Goal: Information Seeking & Learning: Find contact information

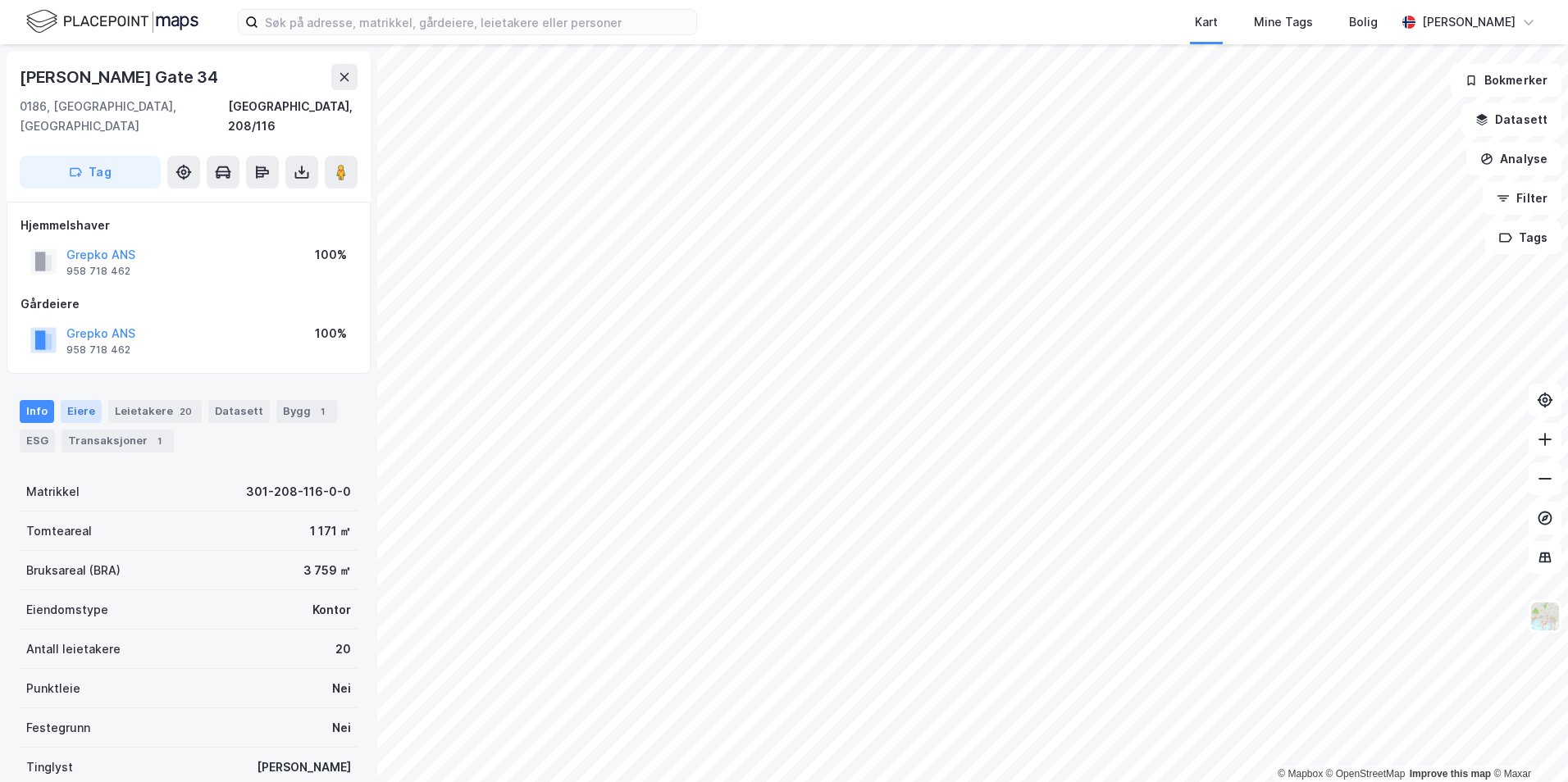
click at [85, 400] on div "Eiere" at bounding box center [81, 411] width 41 height 23
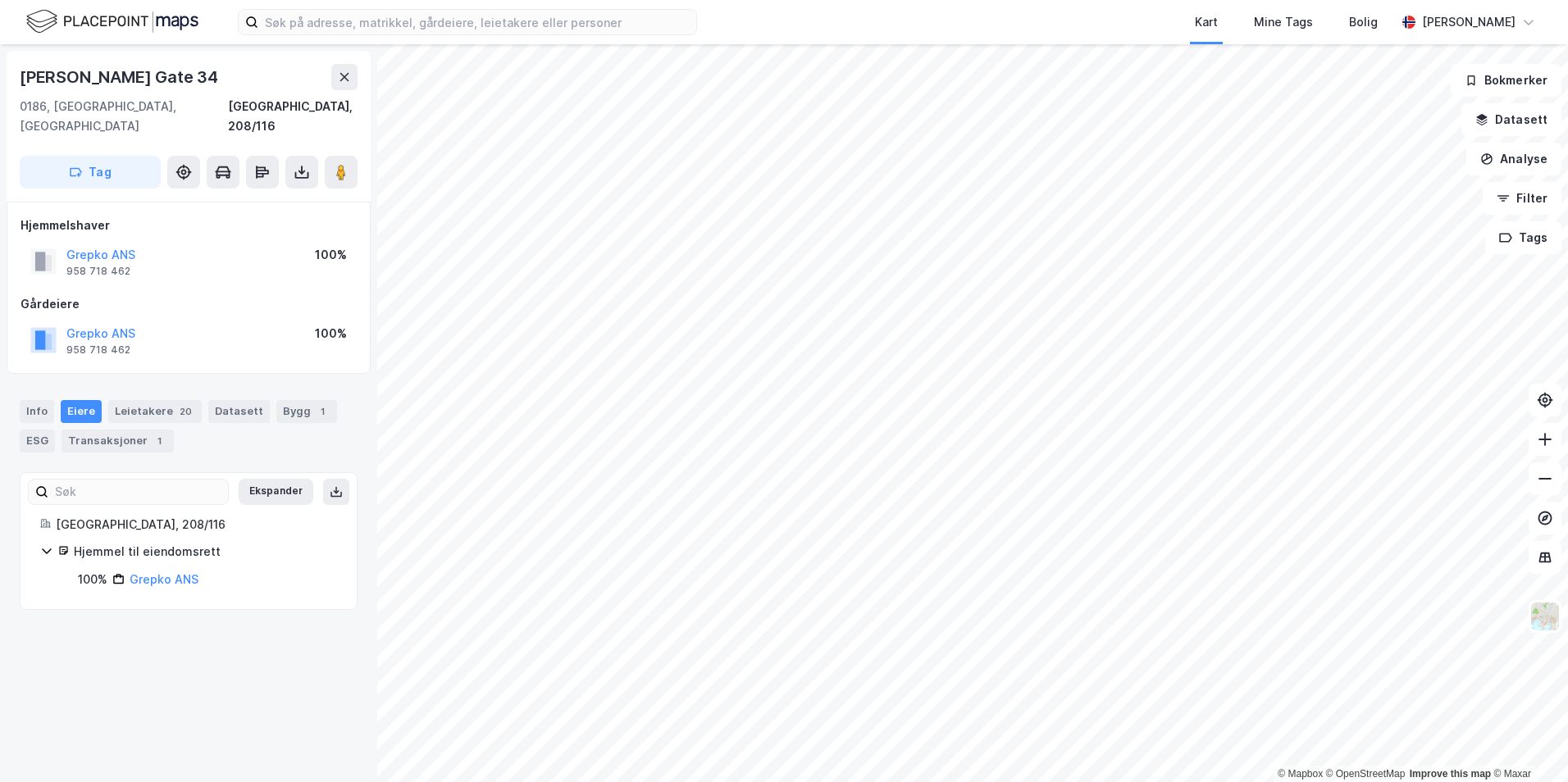
drag, startPoint x: 98, startPoint y: 316, endPoint x: 9, endPoint y: 366, distance: 102.1
click at [9, 380] on div "Info [PERSON_NAME] 20 Datasett Bygg 1 ESG Transaksjoner 1" at bounding box center [188, 420] width 377 height 79
drag, startPoint x: 106, startPoint y: 309, endPoint x: 3, endPoint y: 362, distance: 115.8
click at [3, 380] on div "Info [PERSON_NAME] 20 Datasett Bygg 1 ESG Transaksjoner 1" at bounding box center [188, 420] width 377 height 79
click at [44, 400] on div "Info" at bounding box center [37, 411] width 34 height 23
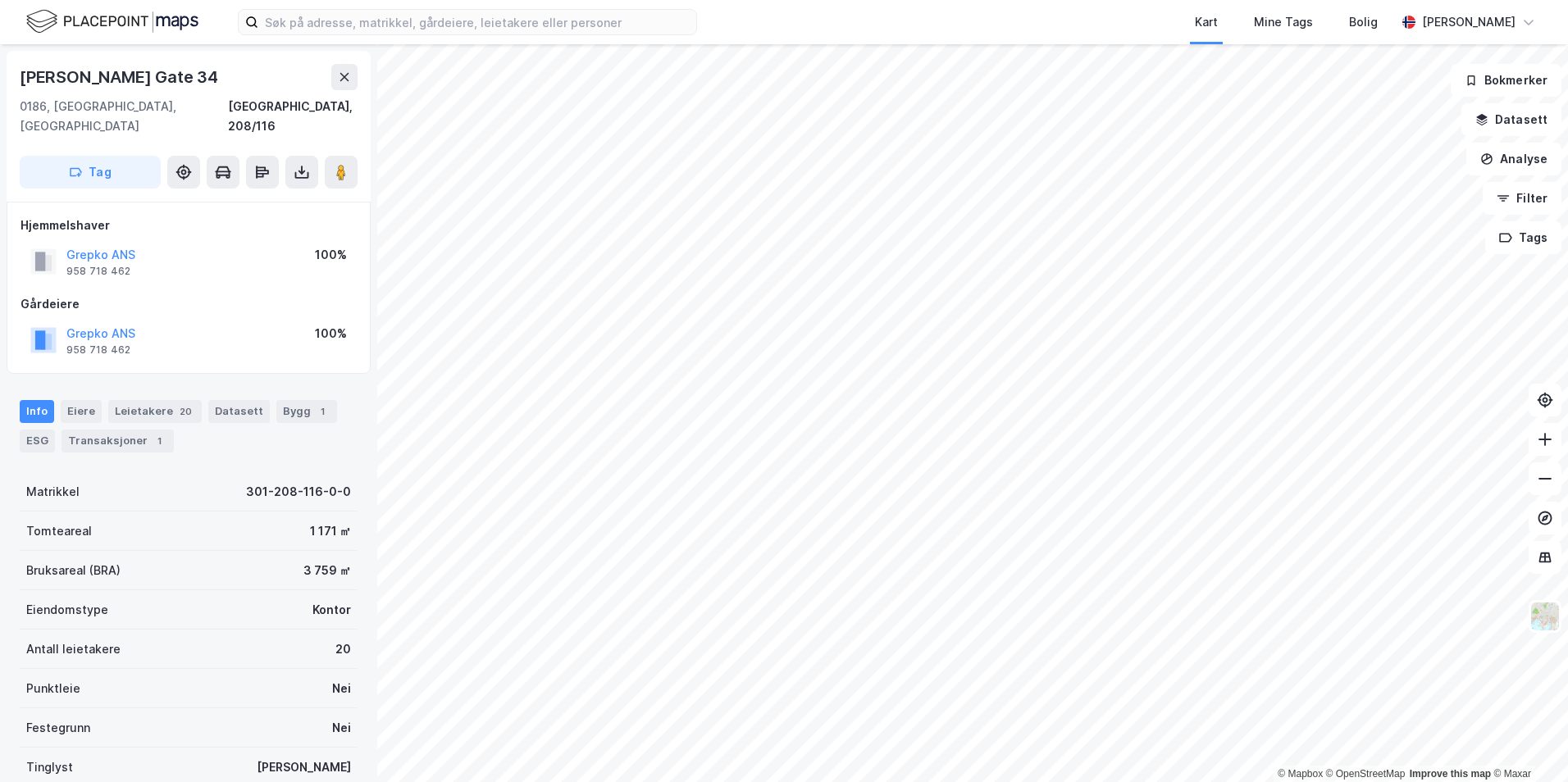
click at [98, 400] on div "Info [PERSON_NAME] 20 Datasett Bygg 1 ESG Transaksjoner 1" at bounding box center [188, 426] width 338 height 52
click at [123, 400] on div "Leietakere 20" at bounding box center [155, 411] width 93 height 23
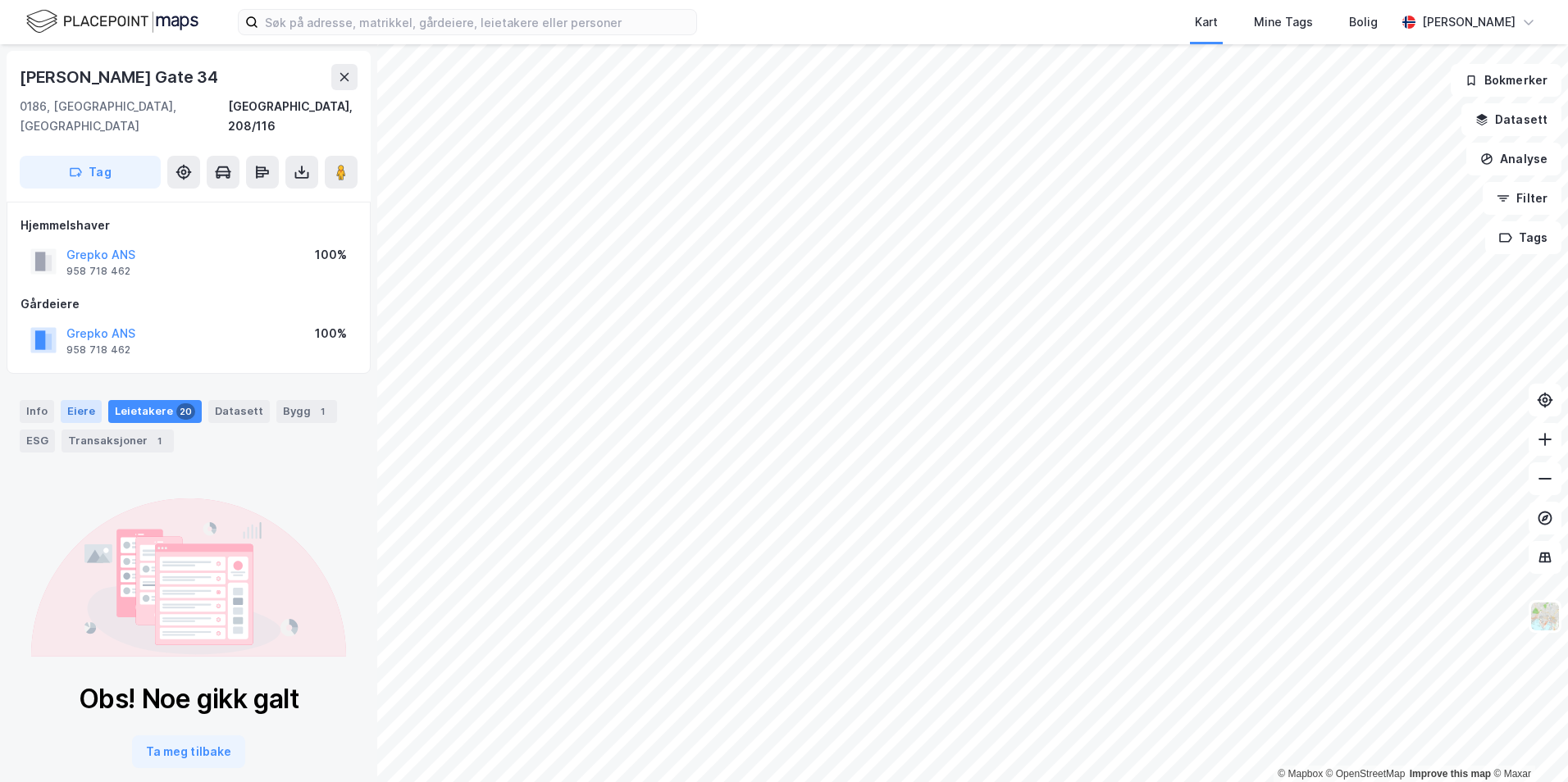
click at [84, 400] on div "Eiere" at bounding box center [81, 411] width 41 height 23
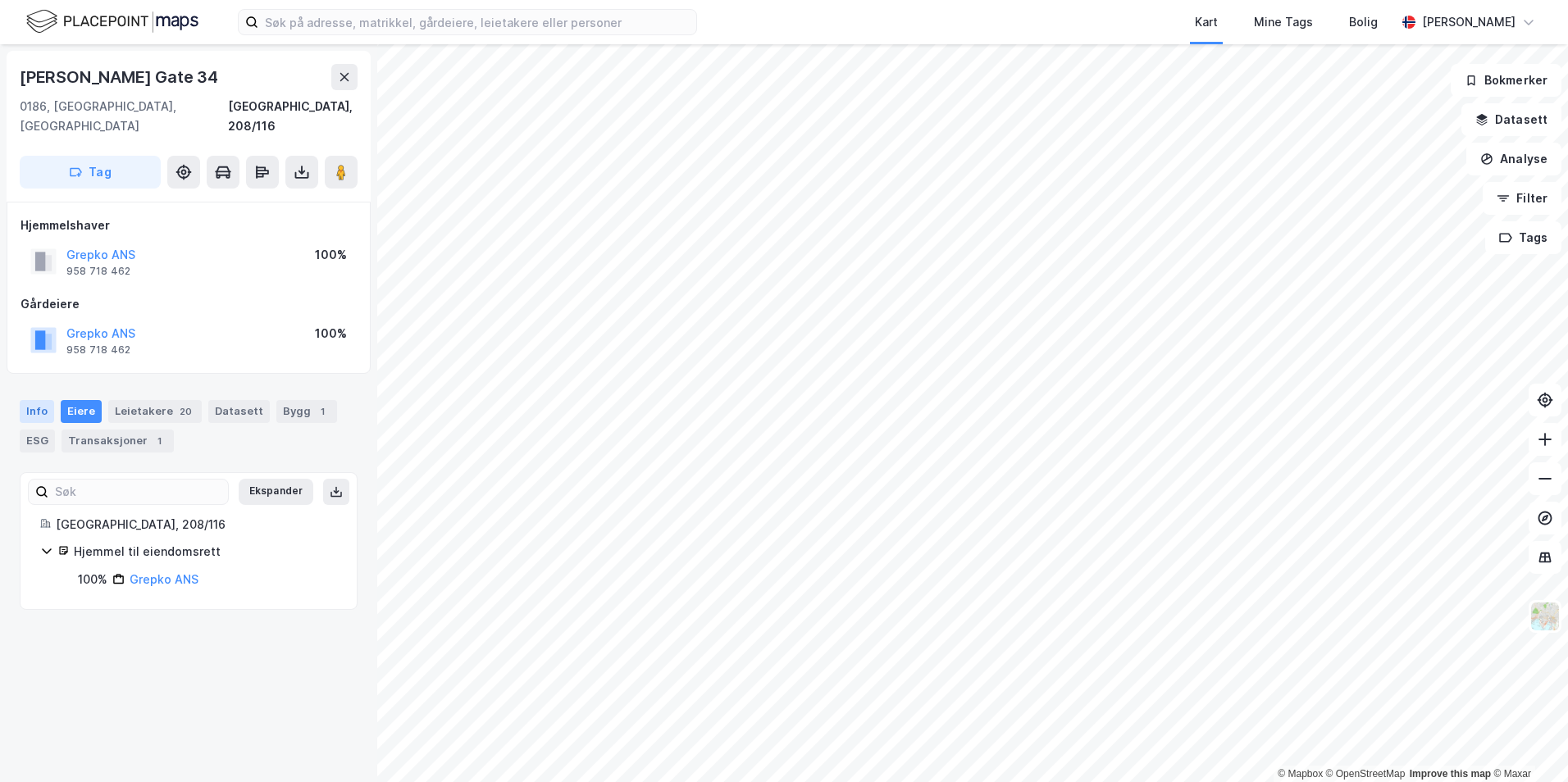
click at [44, 400] on div "Info" at bounding box center [37, 411] width 34 height 23
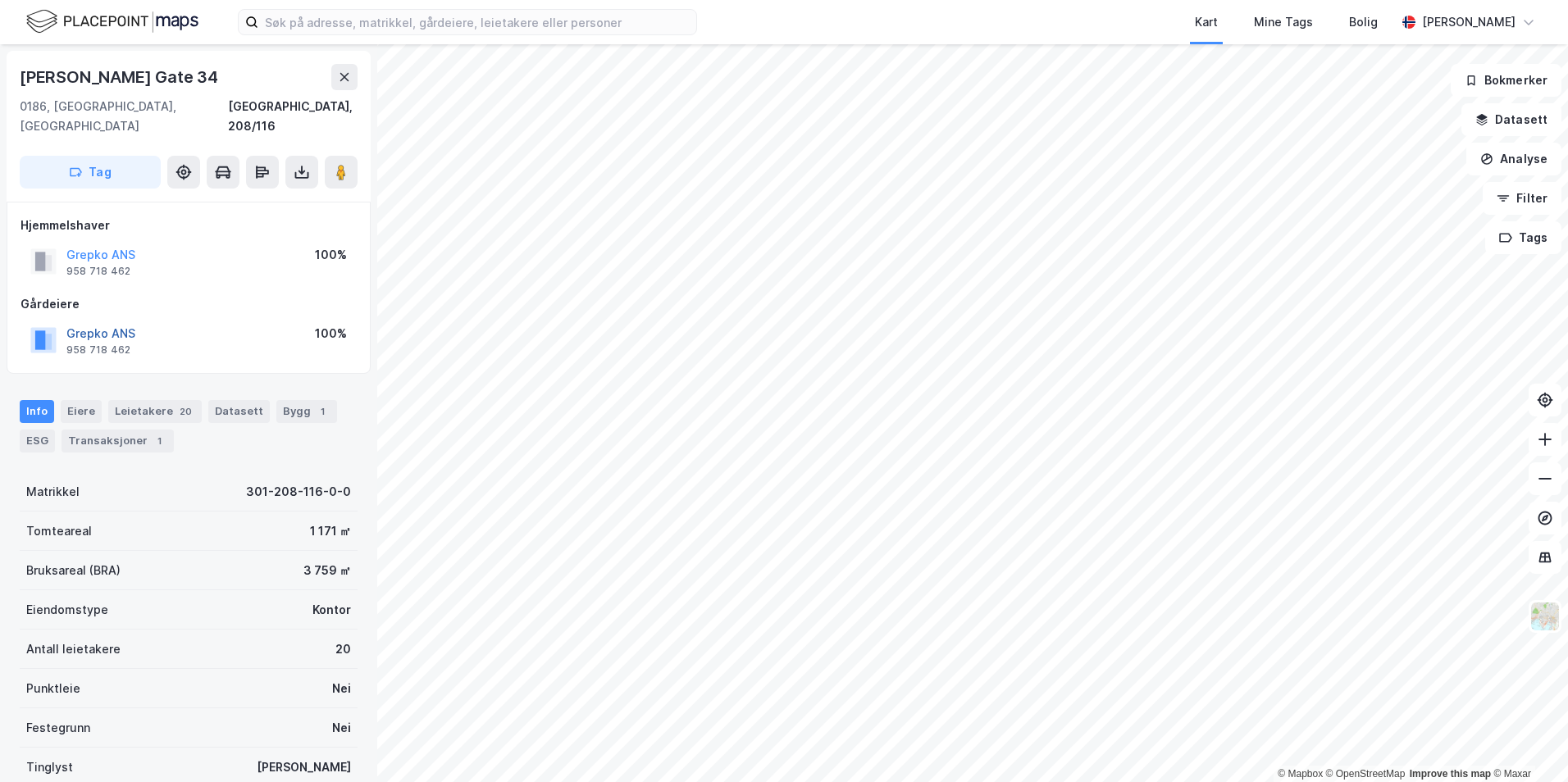
click at [0, 0] on button "Grepko ANS" at bounding box center [0, 0] width 0 height 0
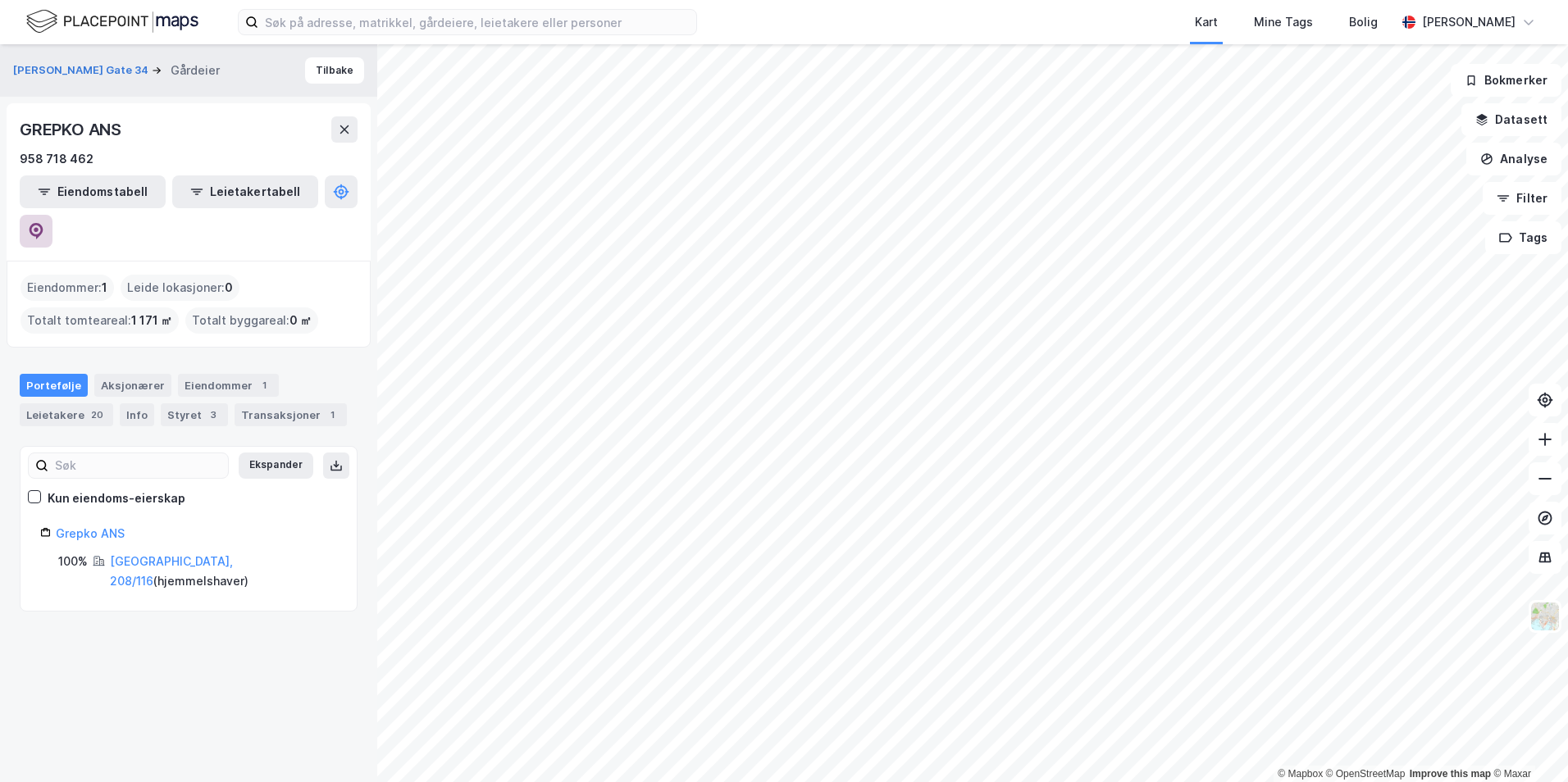
click at [44, 223] on icon at bounding box center [36, 231] width 16 height 16
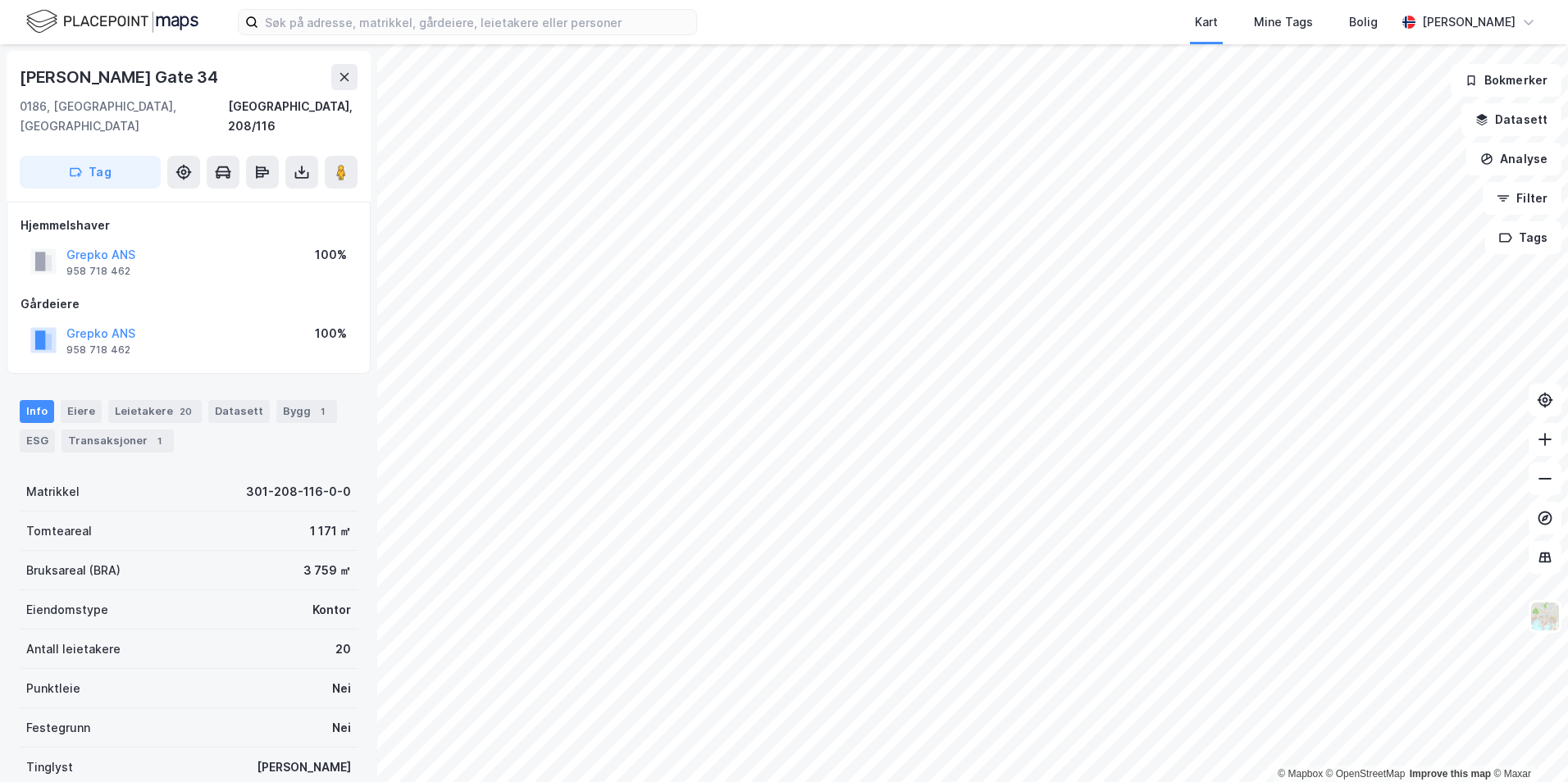
scroll to position [1, 0]
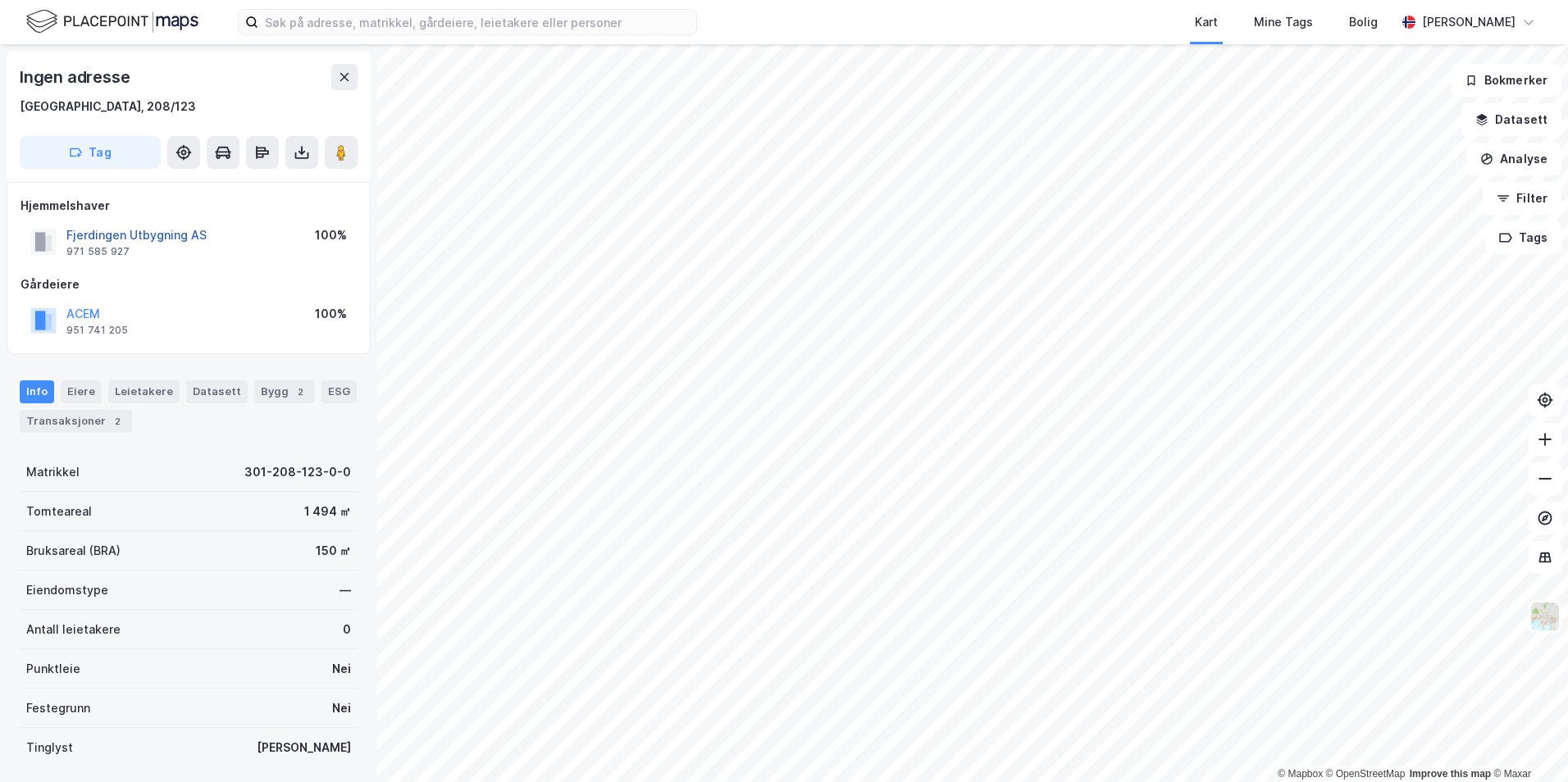
click at [0, 0] on button "Fjerdingen Utbygning AS" at bounding box center [0, 0] width 0 height 0
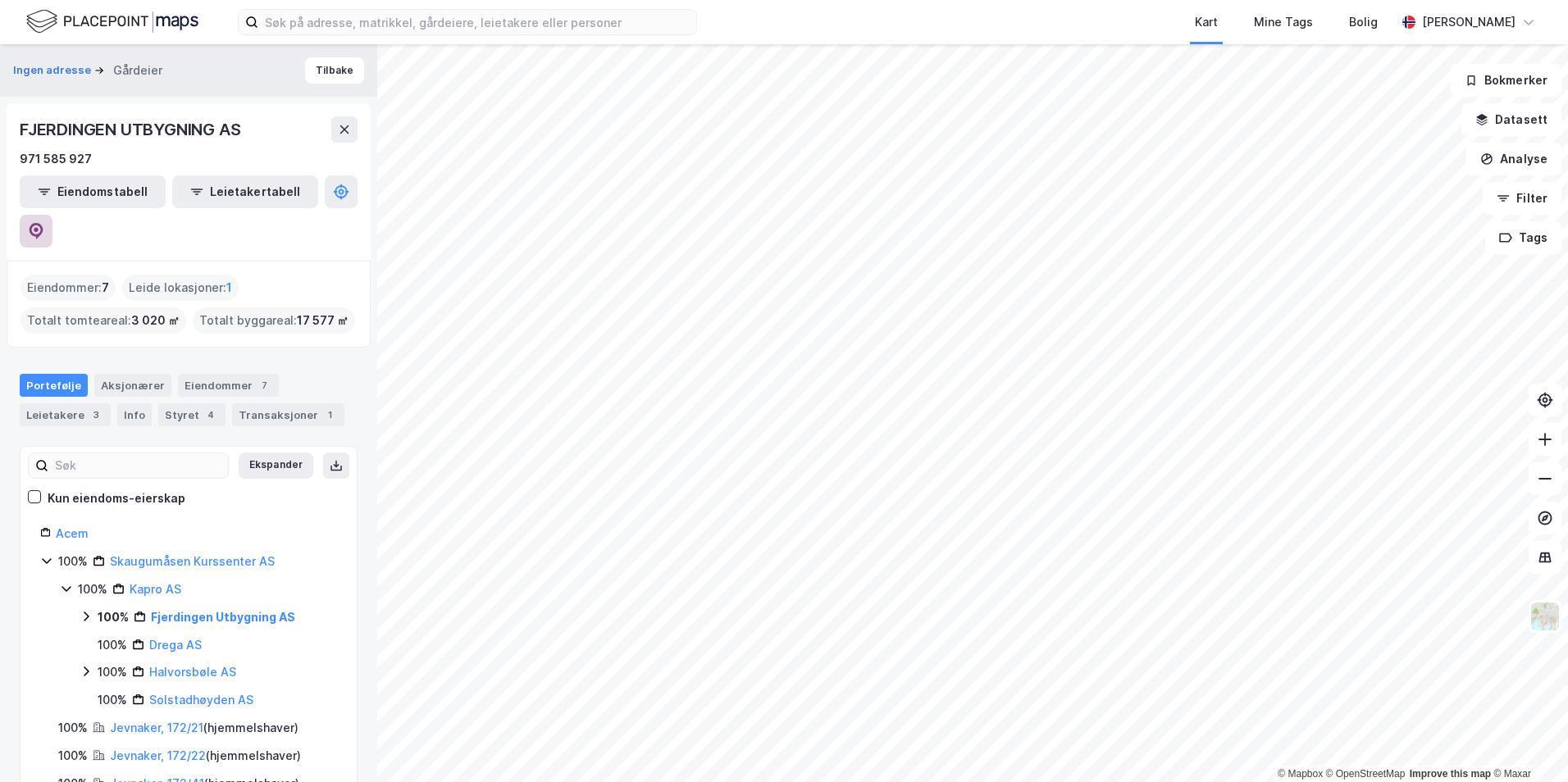
click at [52, 215] on button at bounding box center [36, 231] width 32 height 32
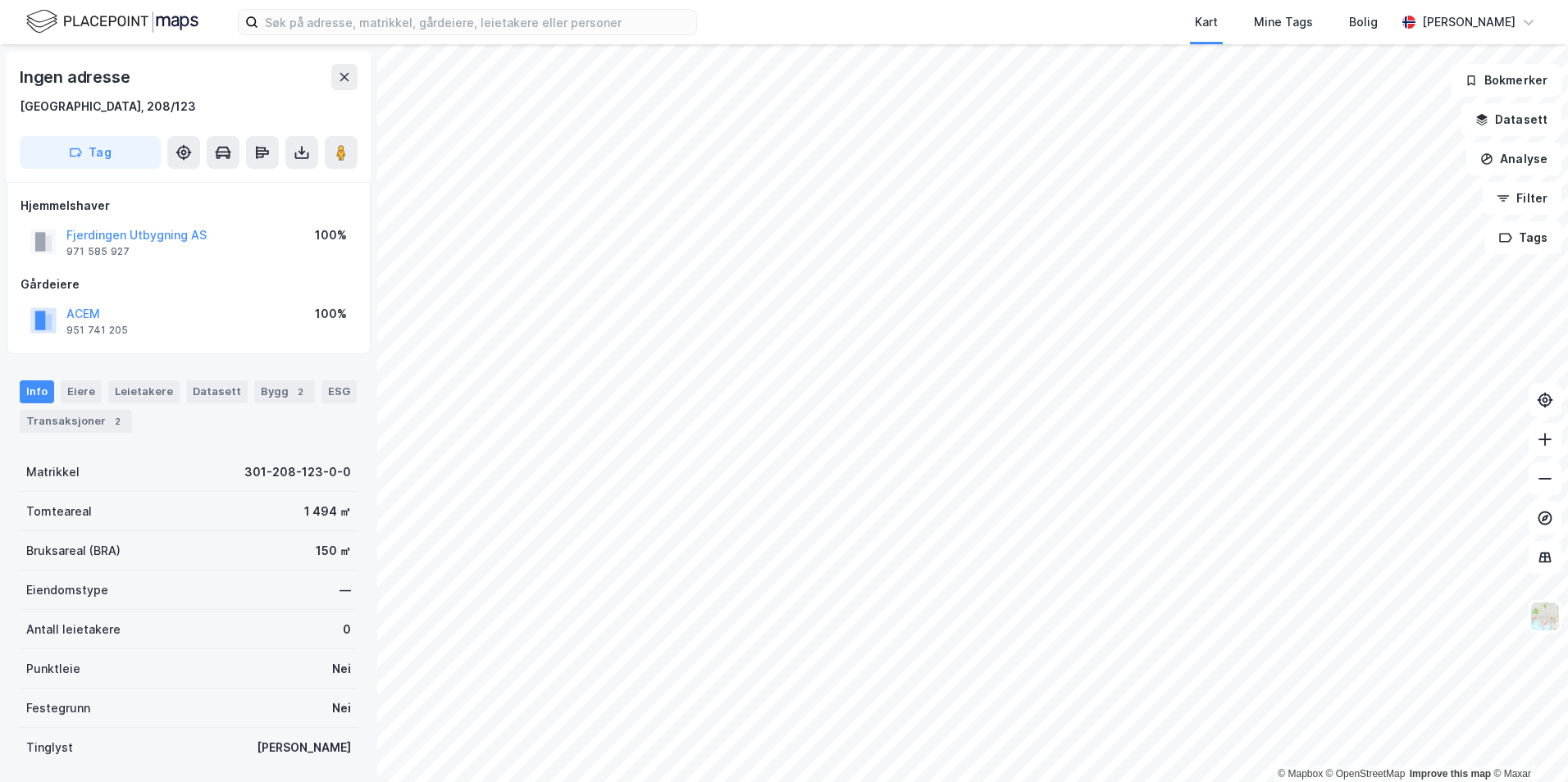
scroll to position [1, 0]
click at [0, 0] on button "ACEM" at bounding box center [0, 0] width 0 height 0
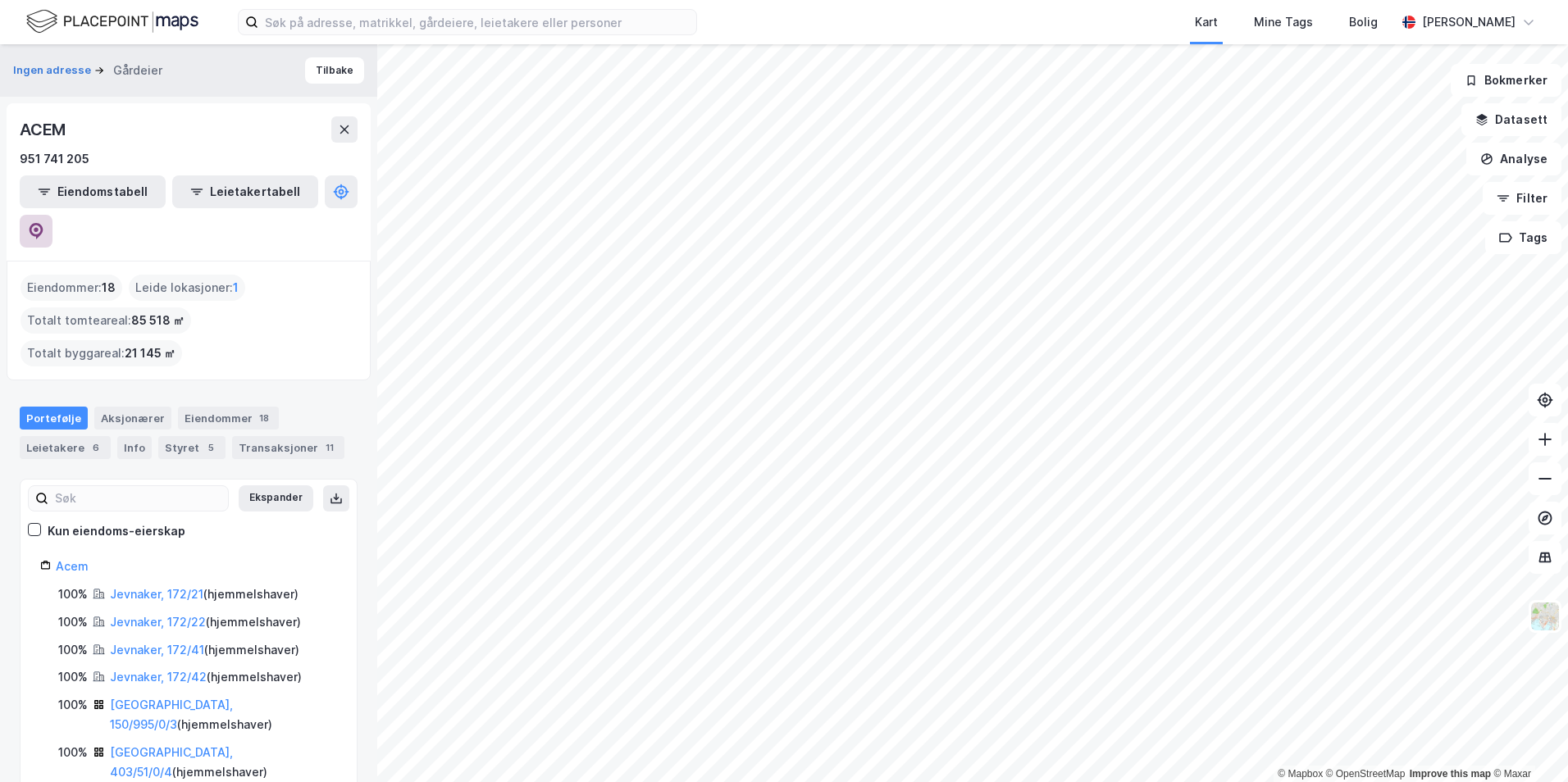
click at [38, 227] on icon at bounding box center [36, 230] width 5 height 5
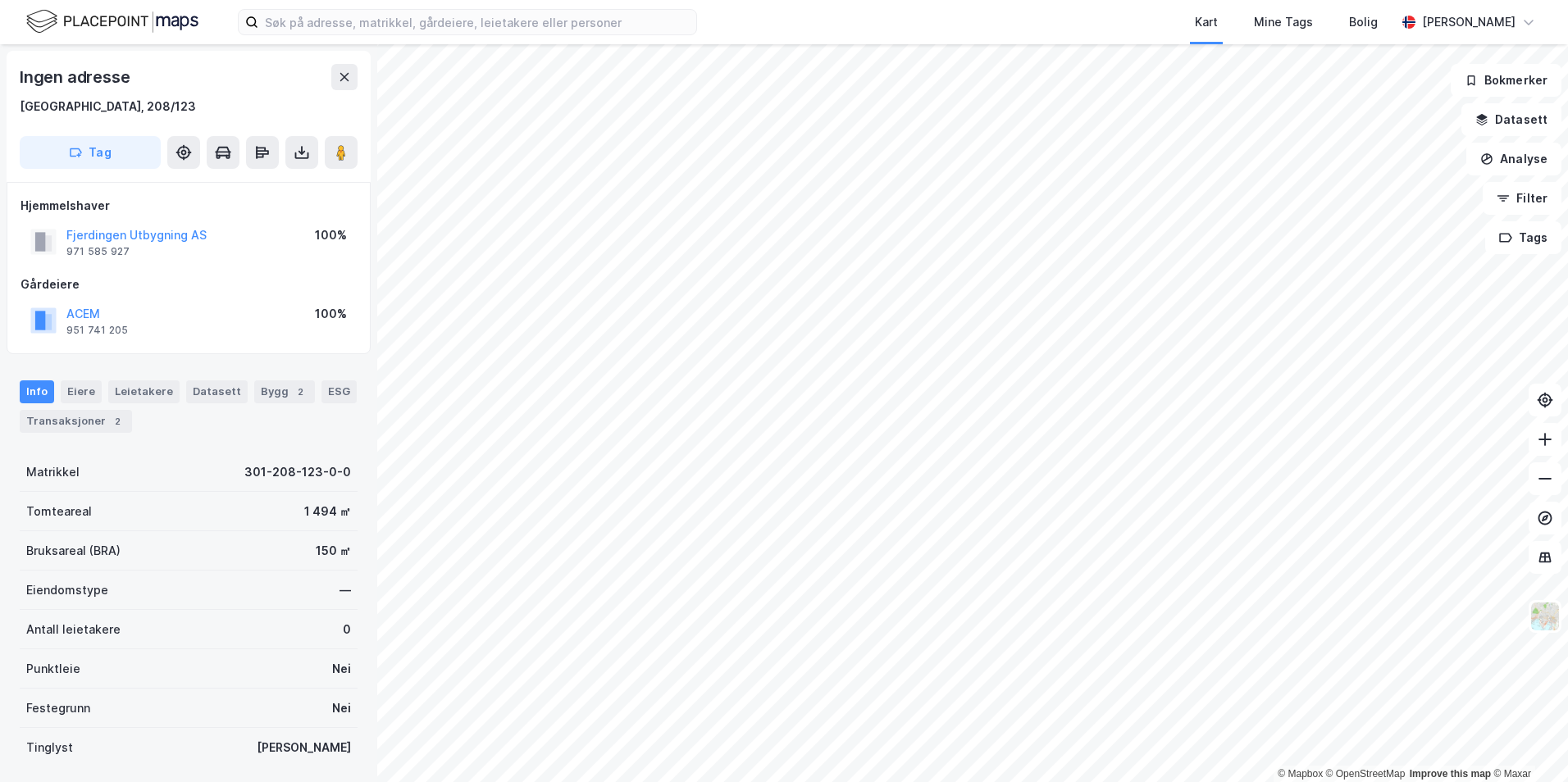
scroll to position [1, 0]
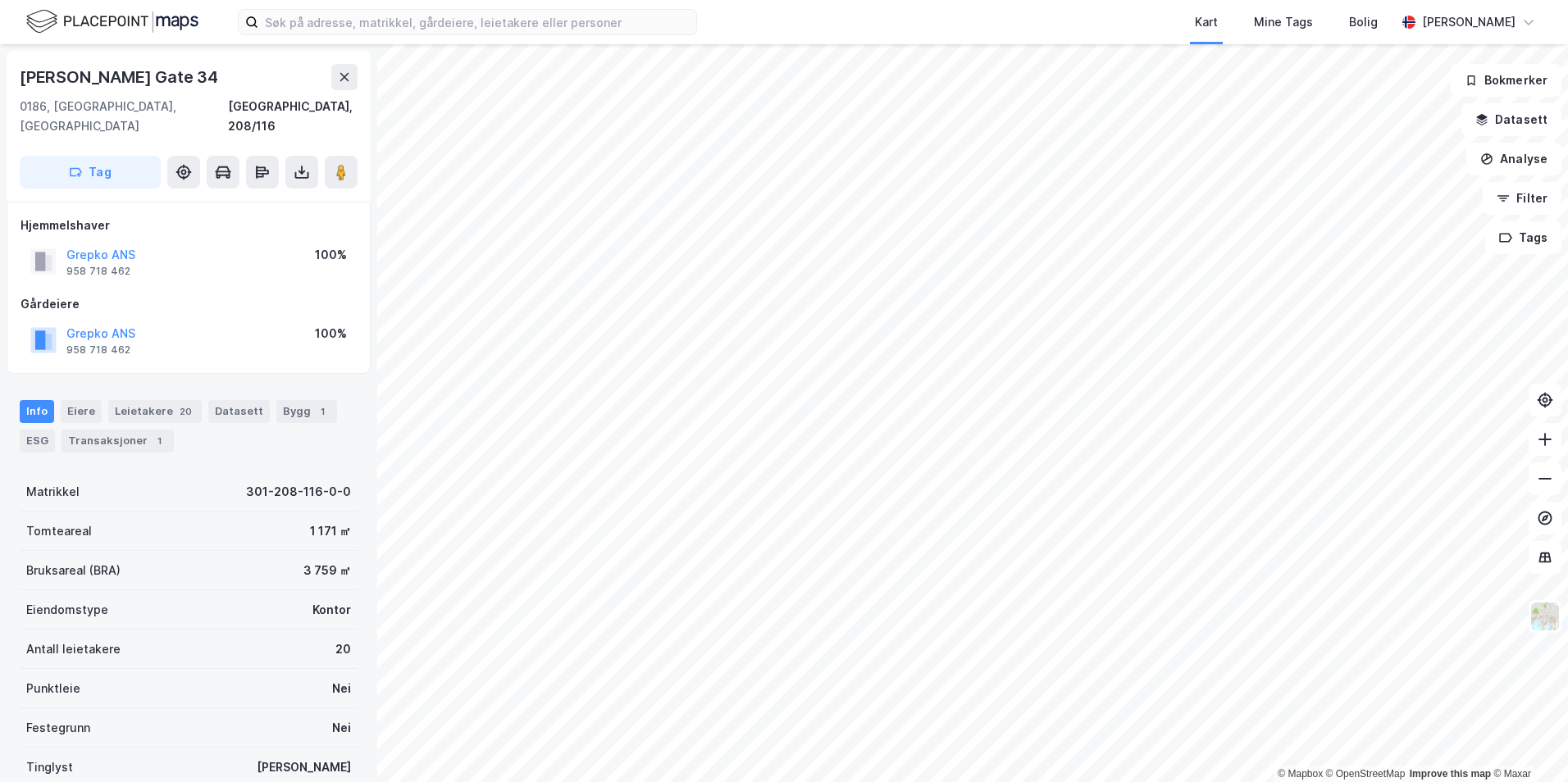
scroll to position [1, 0]
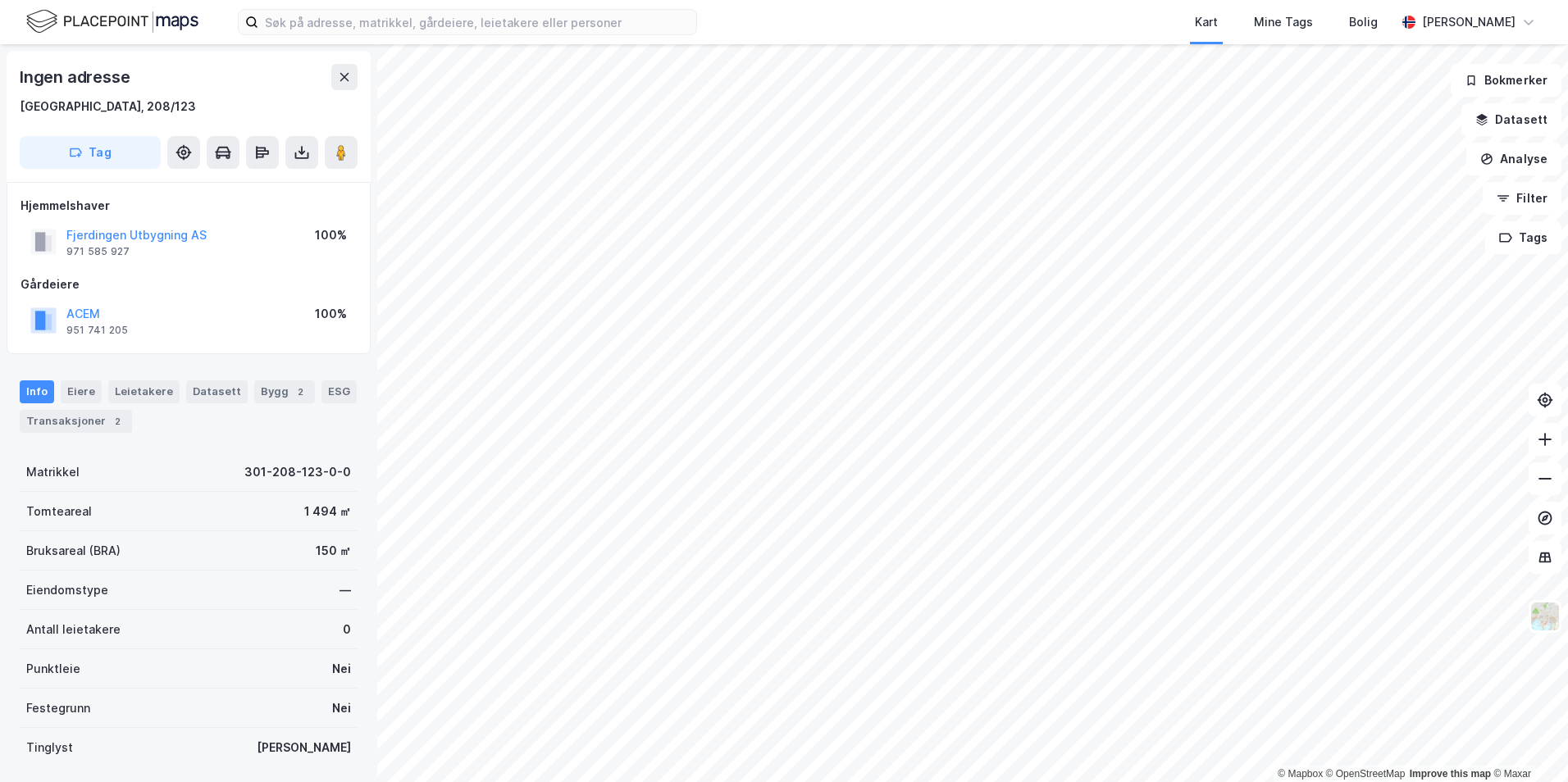
scroll to position [1, 0]
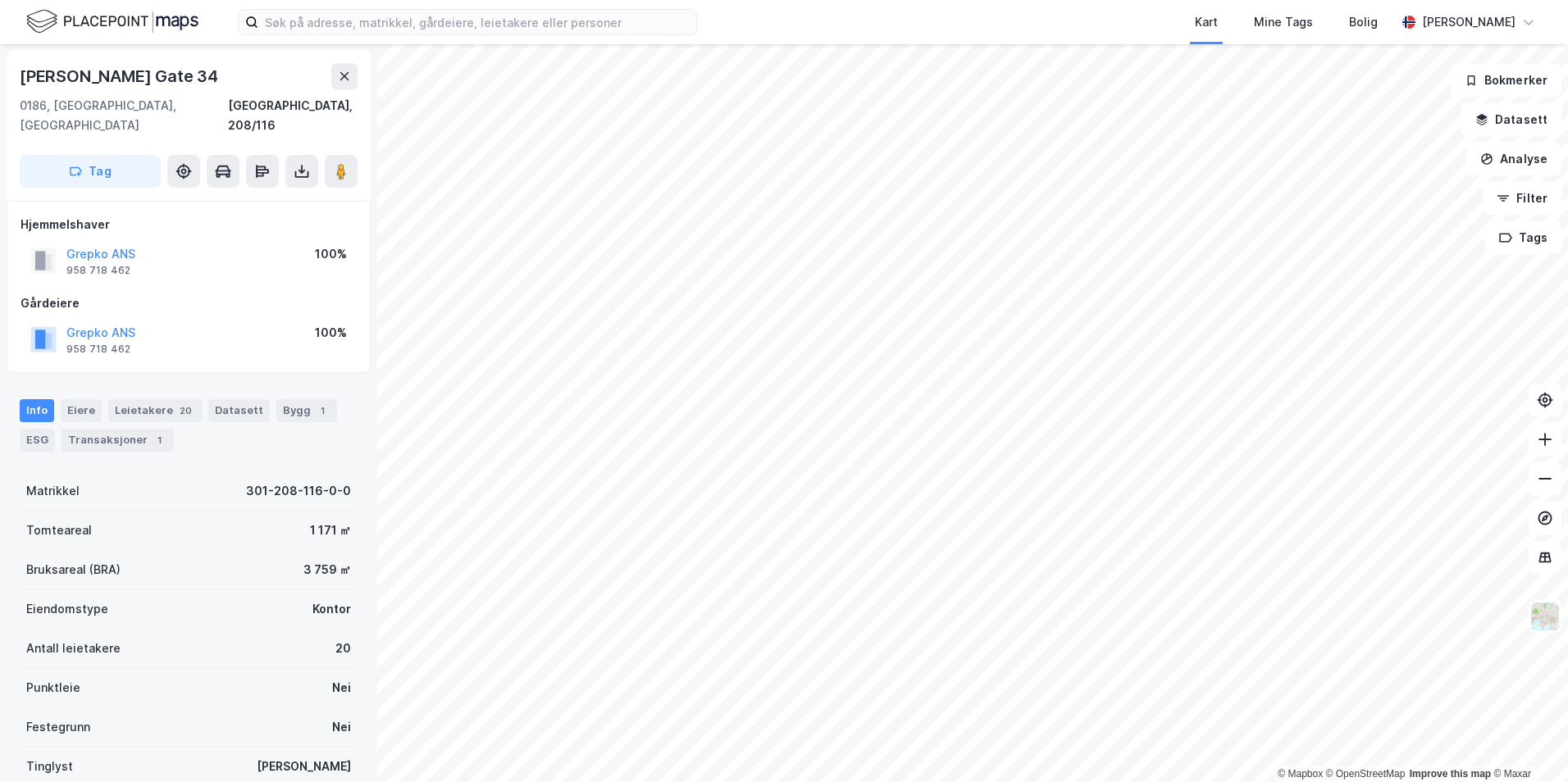
scroll to position [1, 0]
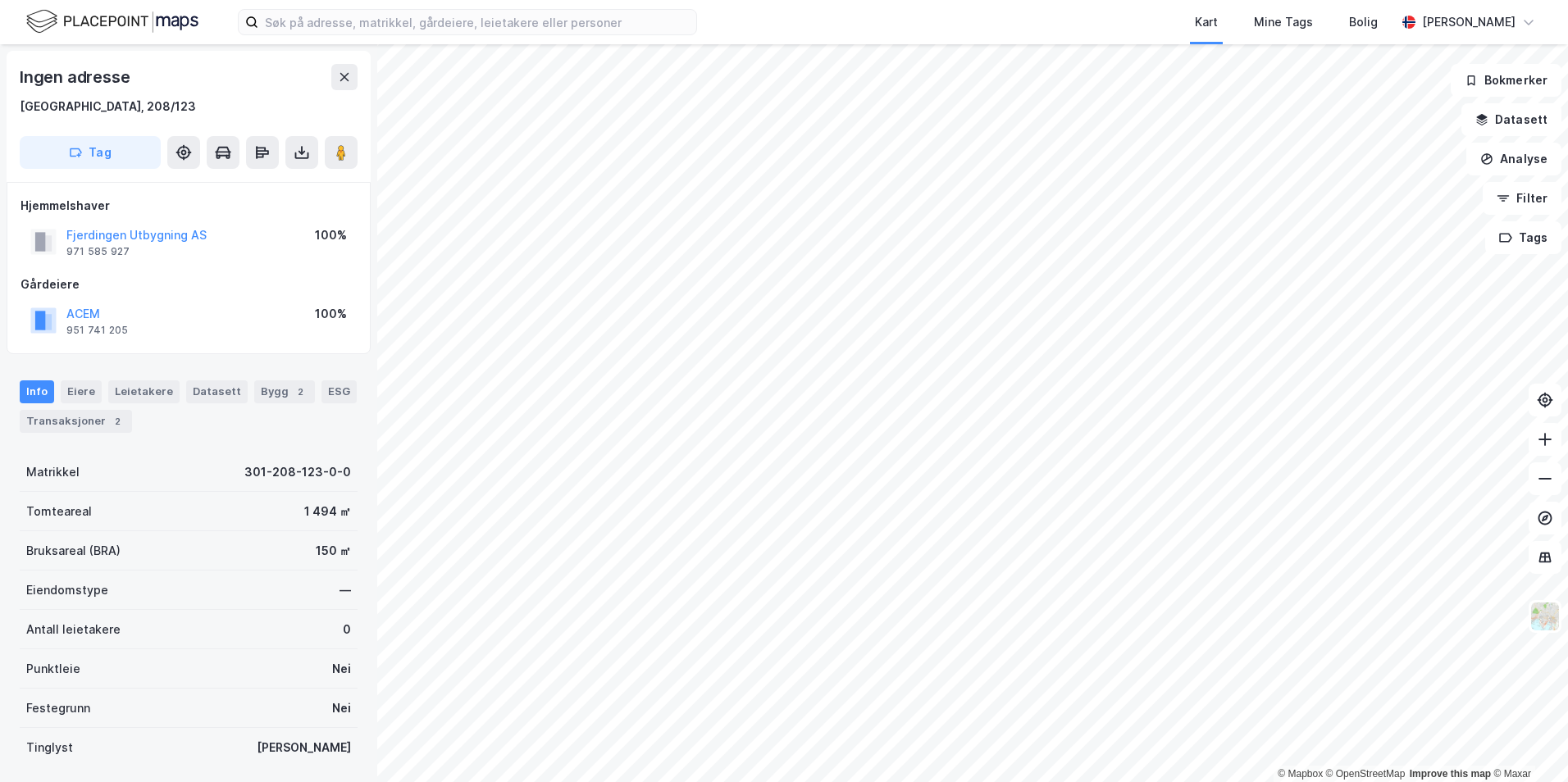
scroll to position [1, 0]
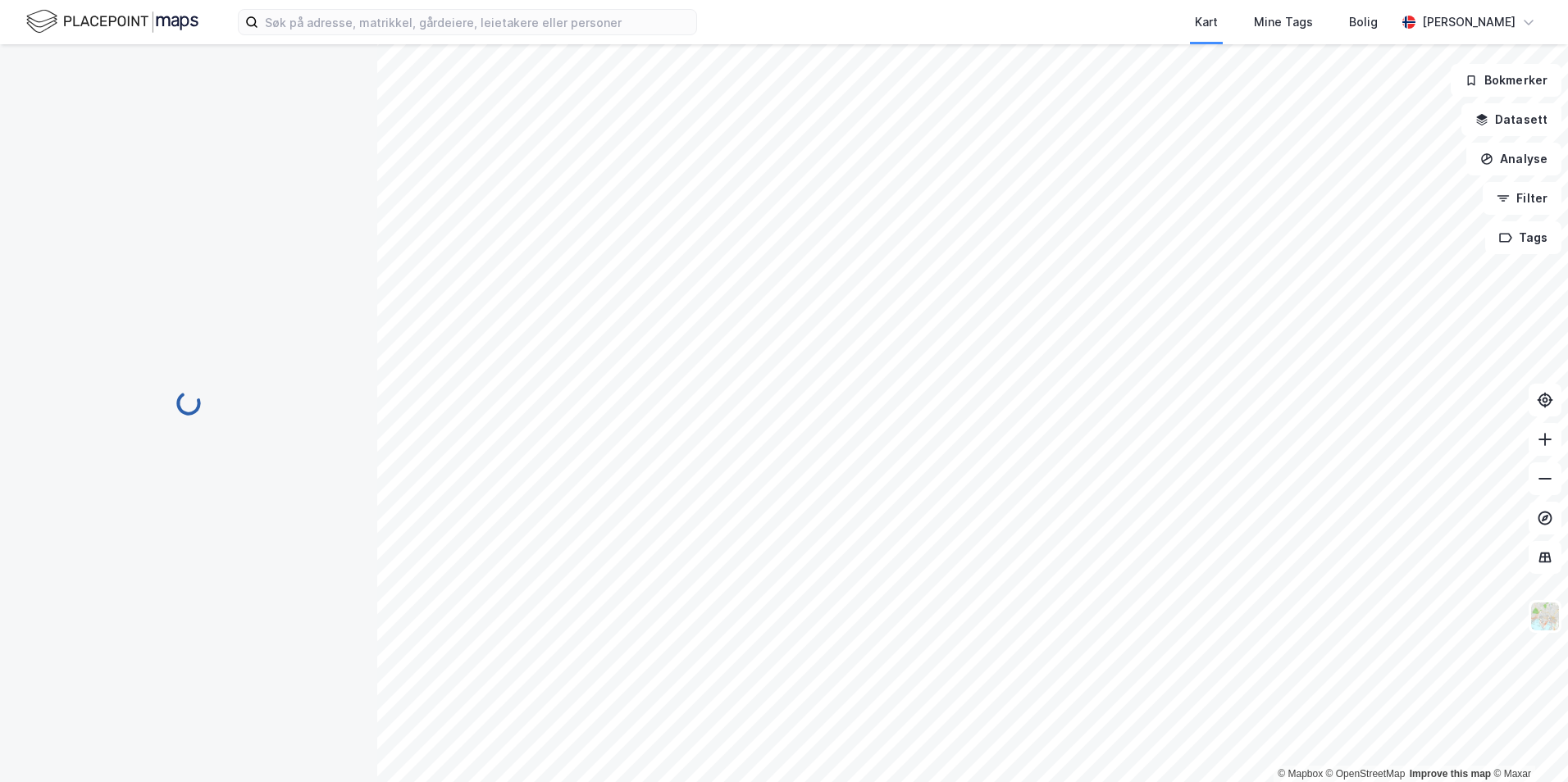
scroll to position [1, 0]
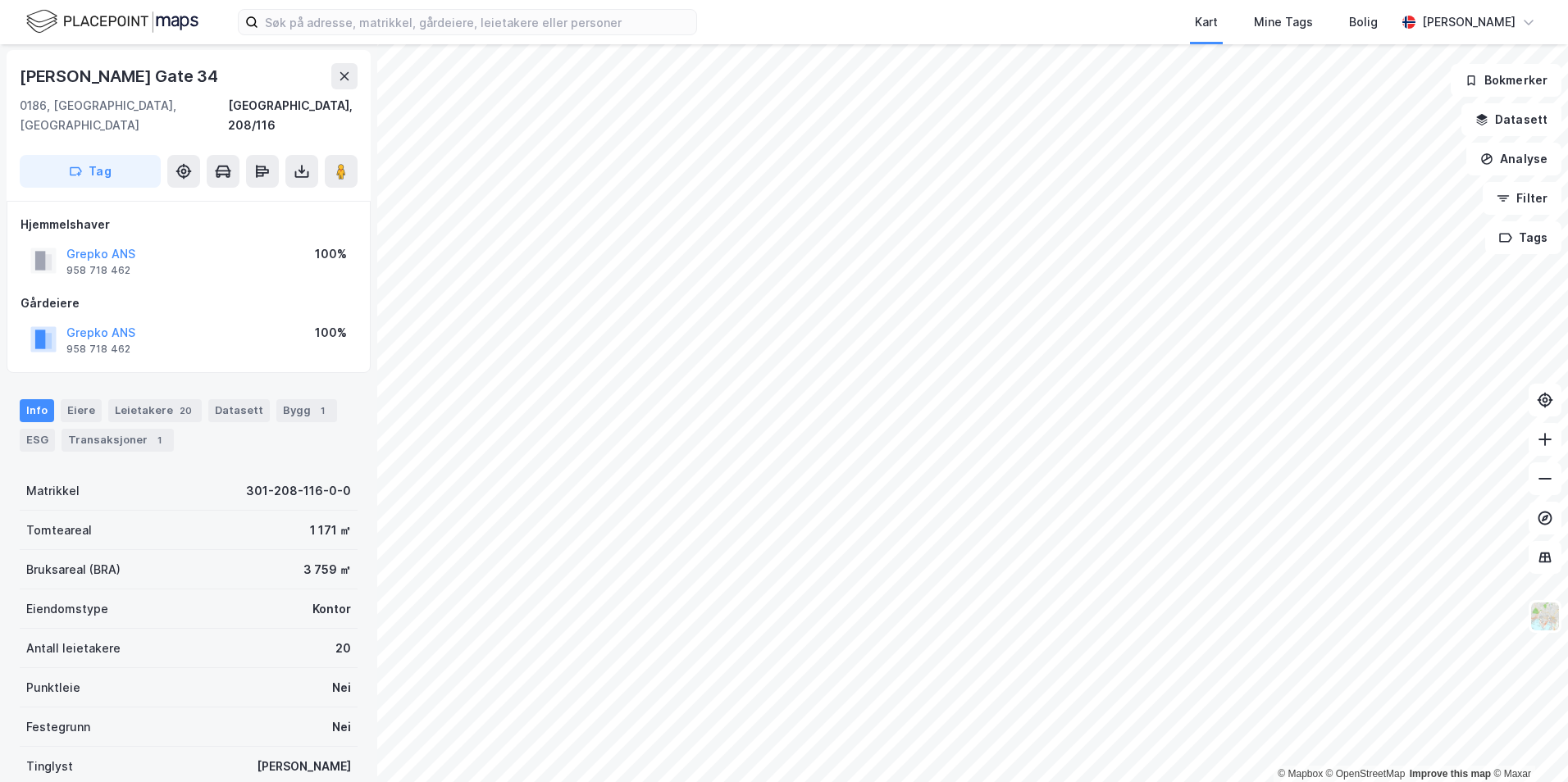
scroll to position [1, 0]
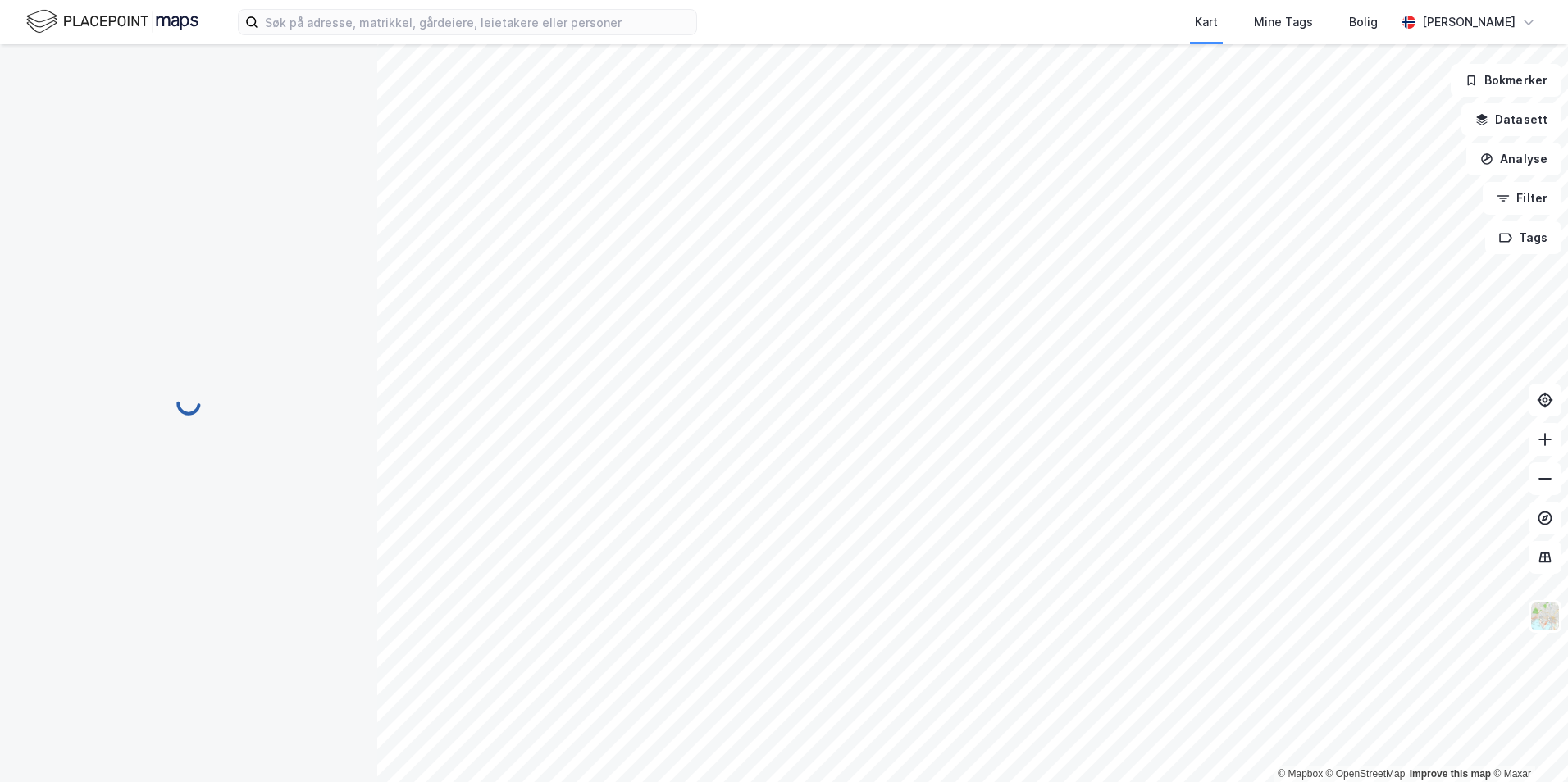
scroll to position [1, 0]
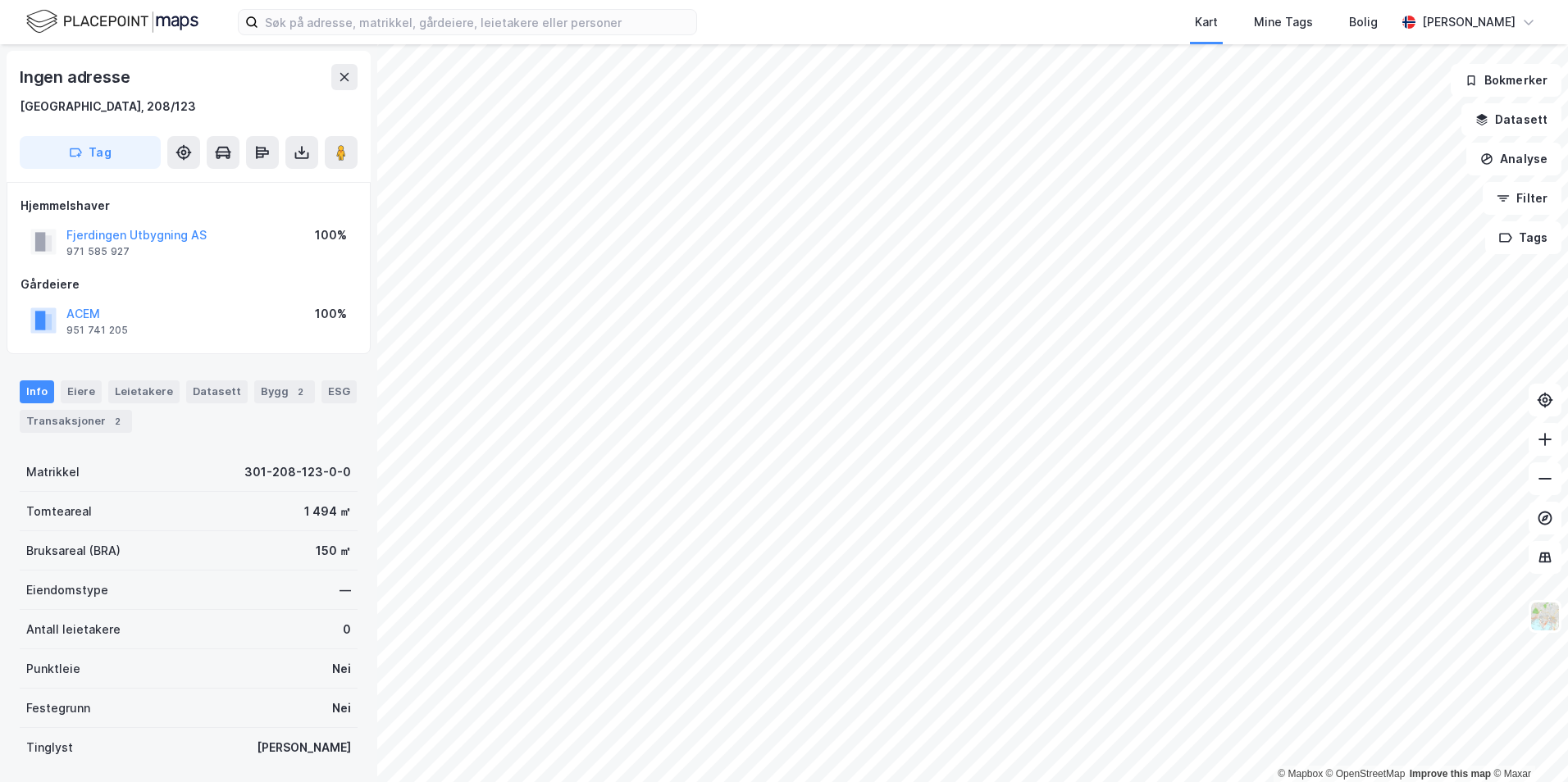
scroll to position [1, 0]
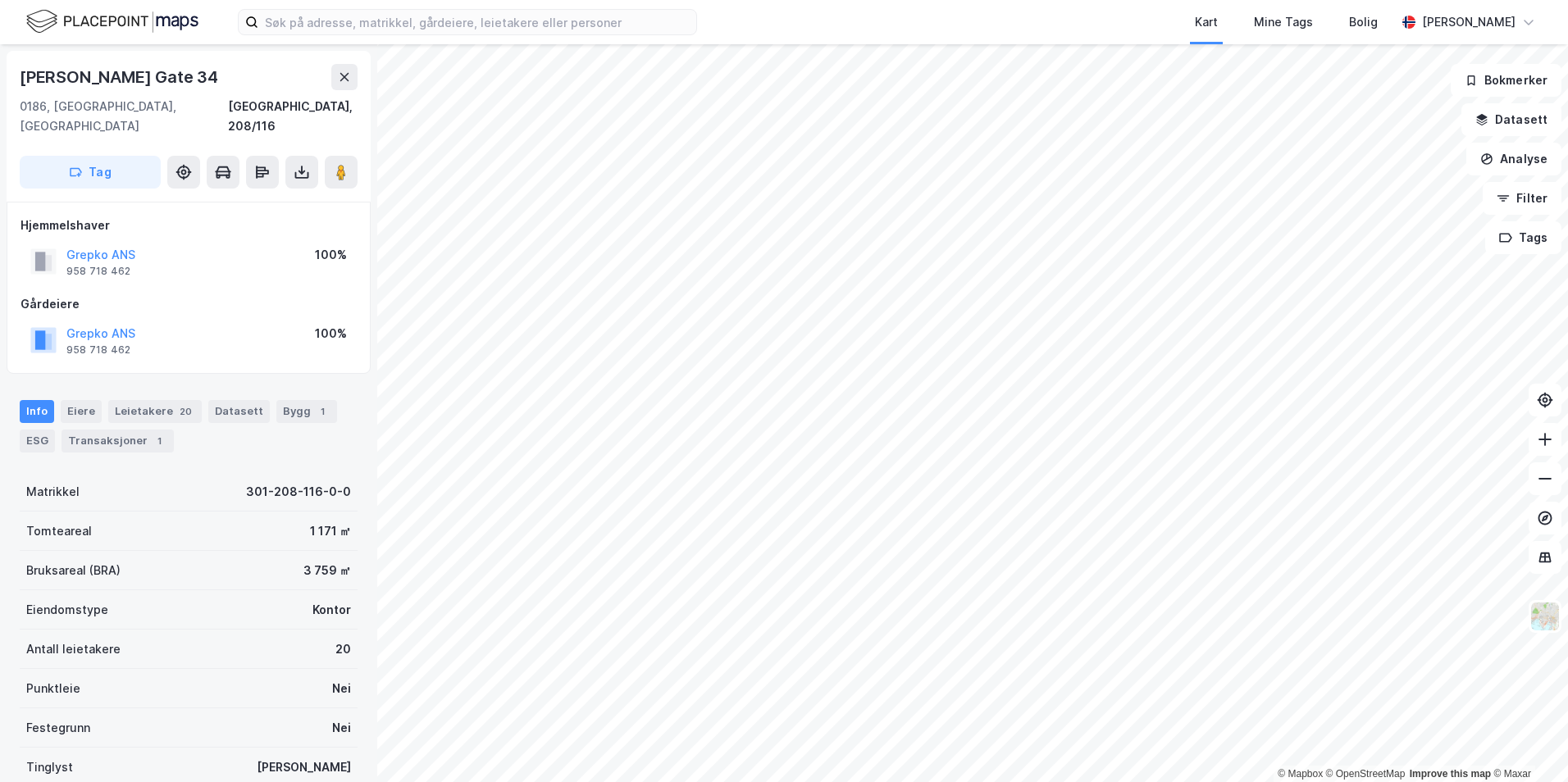
scroll to position [1, 0]
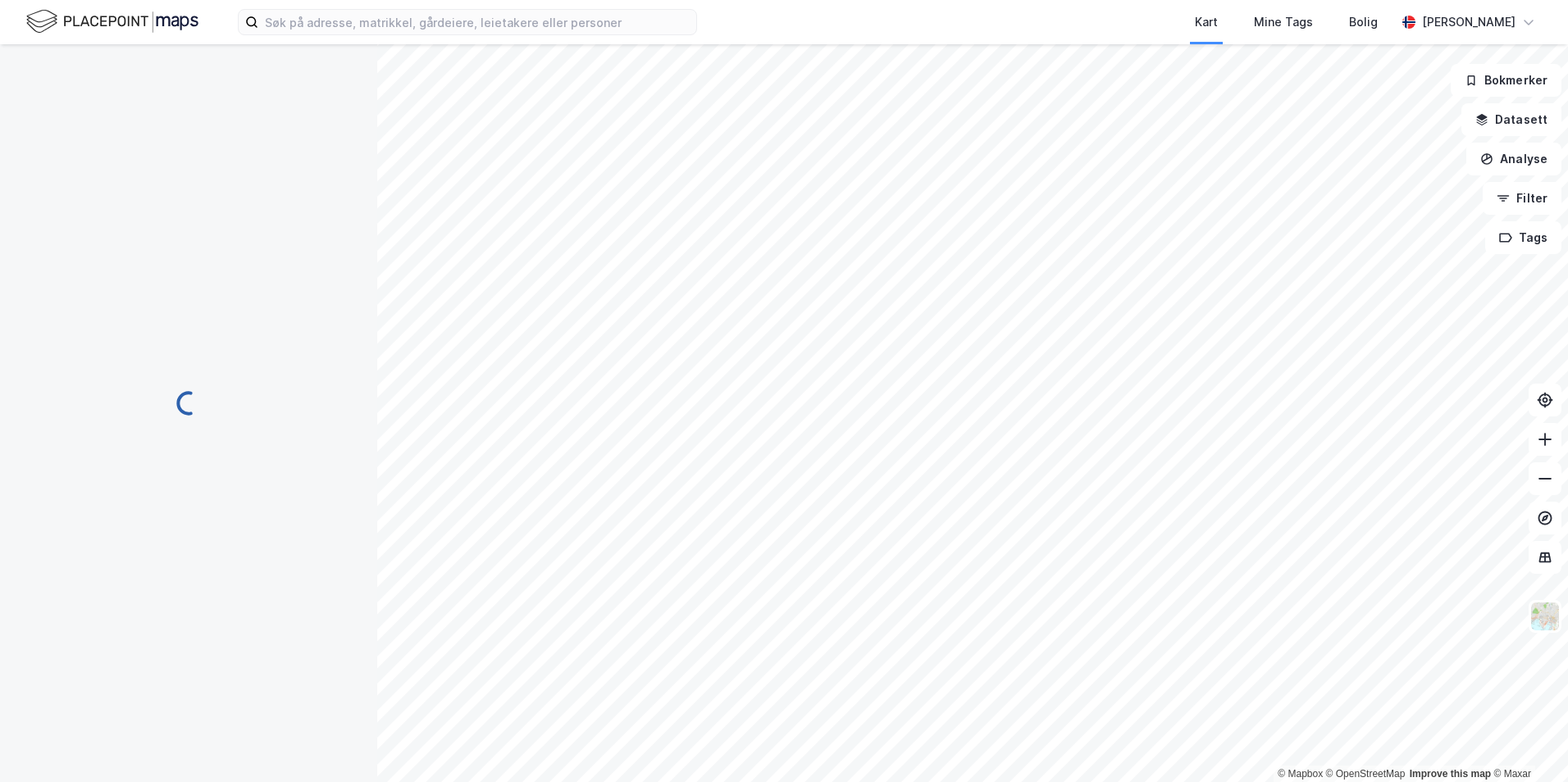
scroll to position [1, 0]
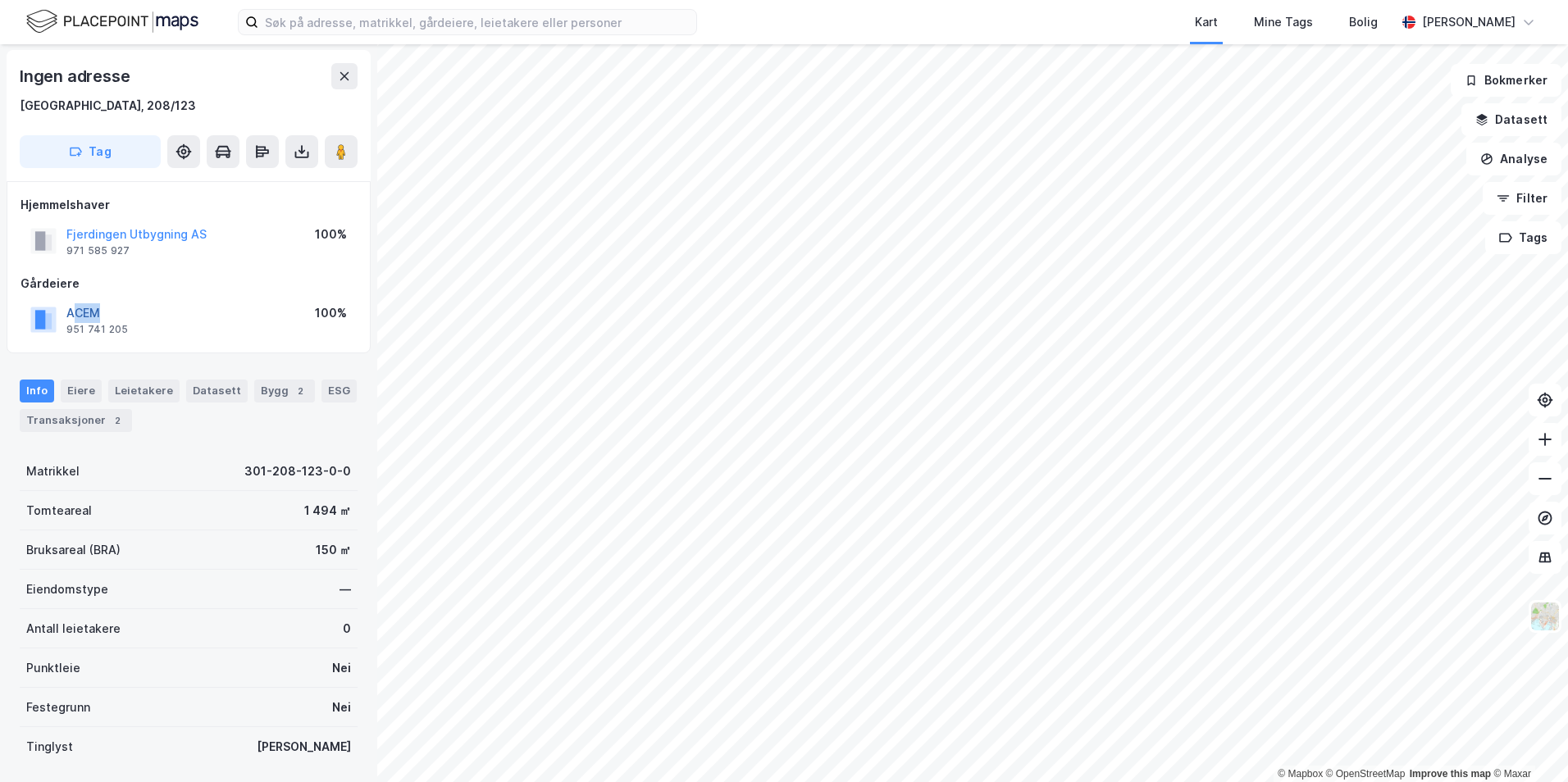
drag, startPoint x: 126, startPoint y: 317, endPoint x: 74, endPoint y: 315, distance: 52.0
click at [74, 315] on div "ACEM 951 741 205 100%" at bounding box center [188, 320] width 336 height 39
drag, startPoint x: 74, startPoint y: 315, endPoint x: 85, endPoint y: 314, distance: 11.0
click at [0, 0] on button "ACEM" at bounding box center [0, 0] width 0 height 0
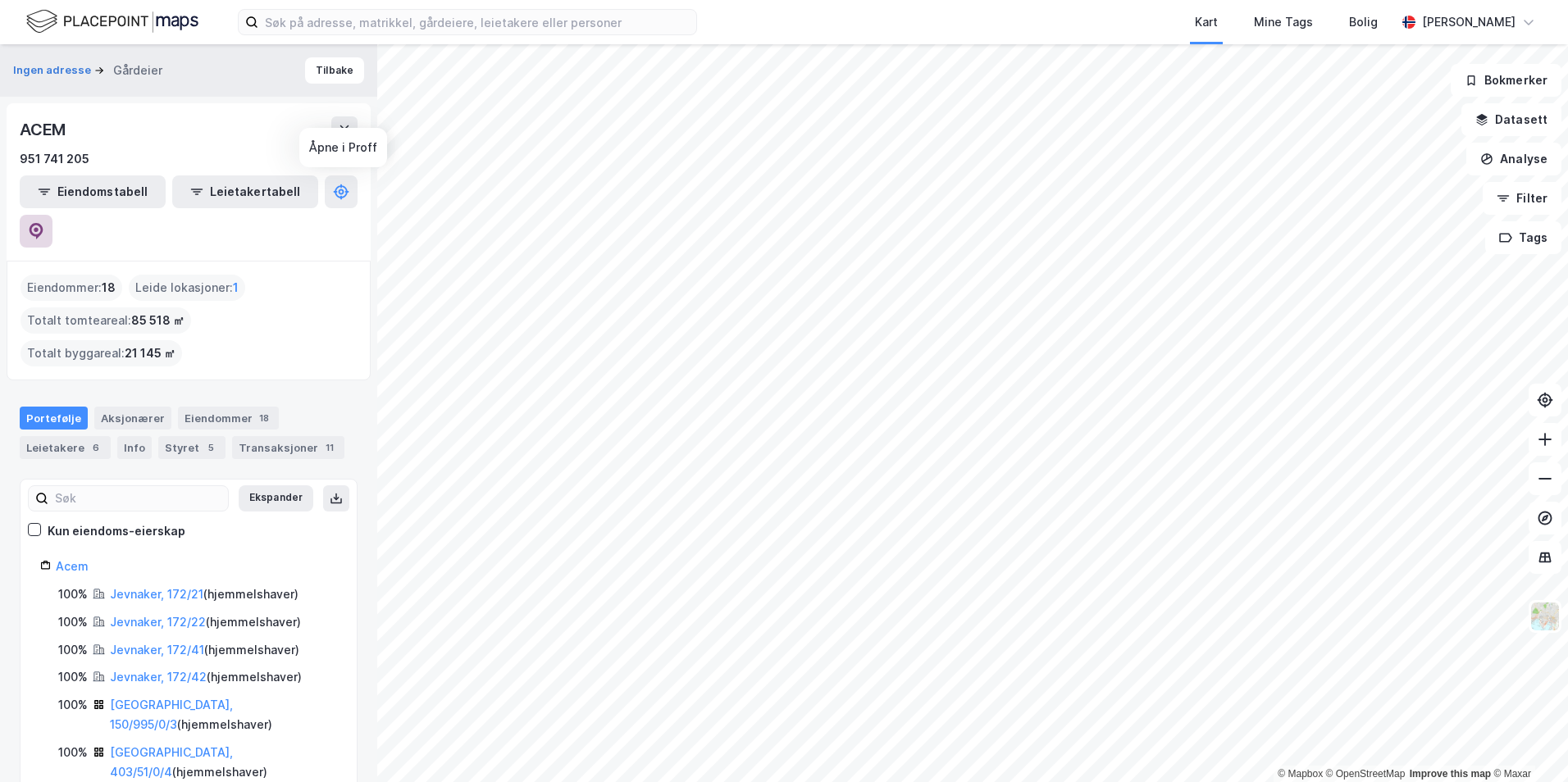
click at [52, 215] on button at bounding box center [36, 231] width 32 height 32
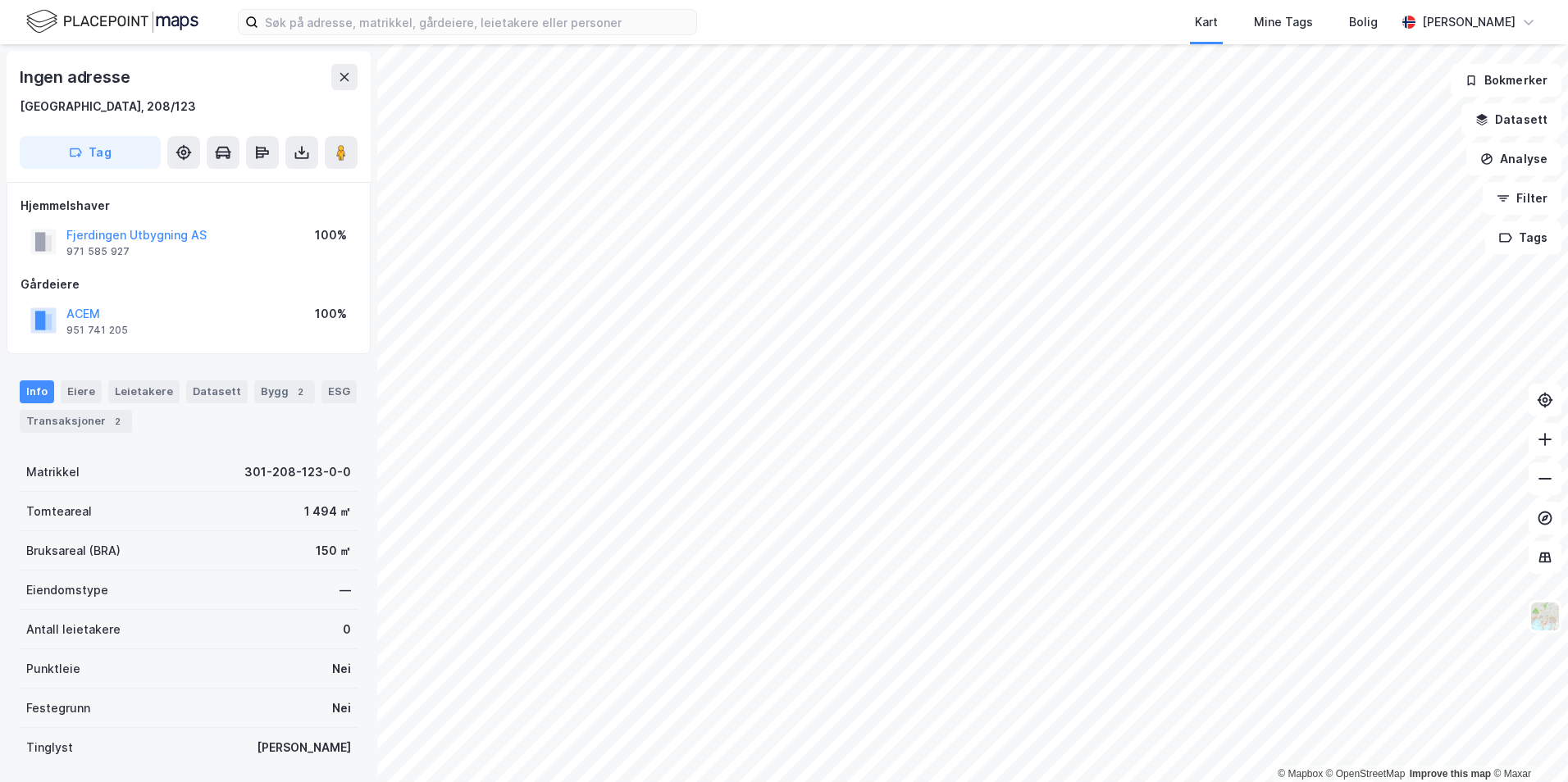
scroll to position [1, 0]
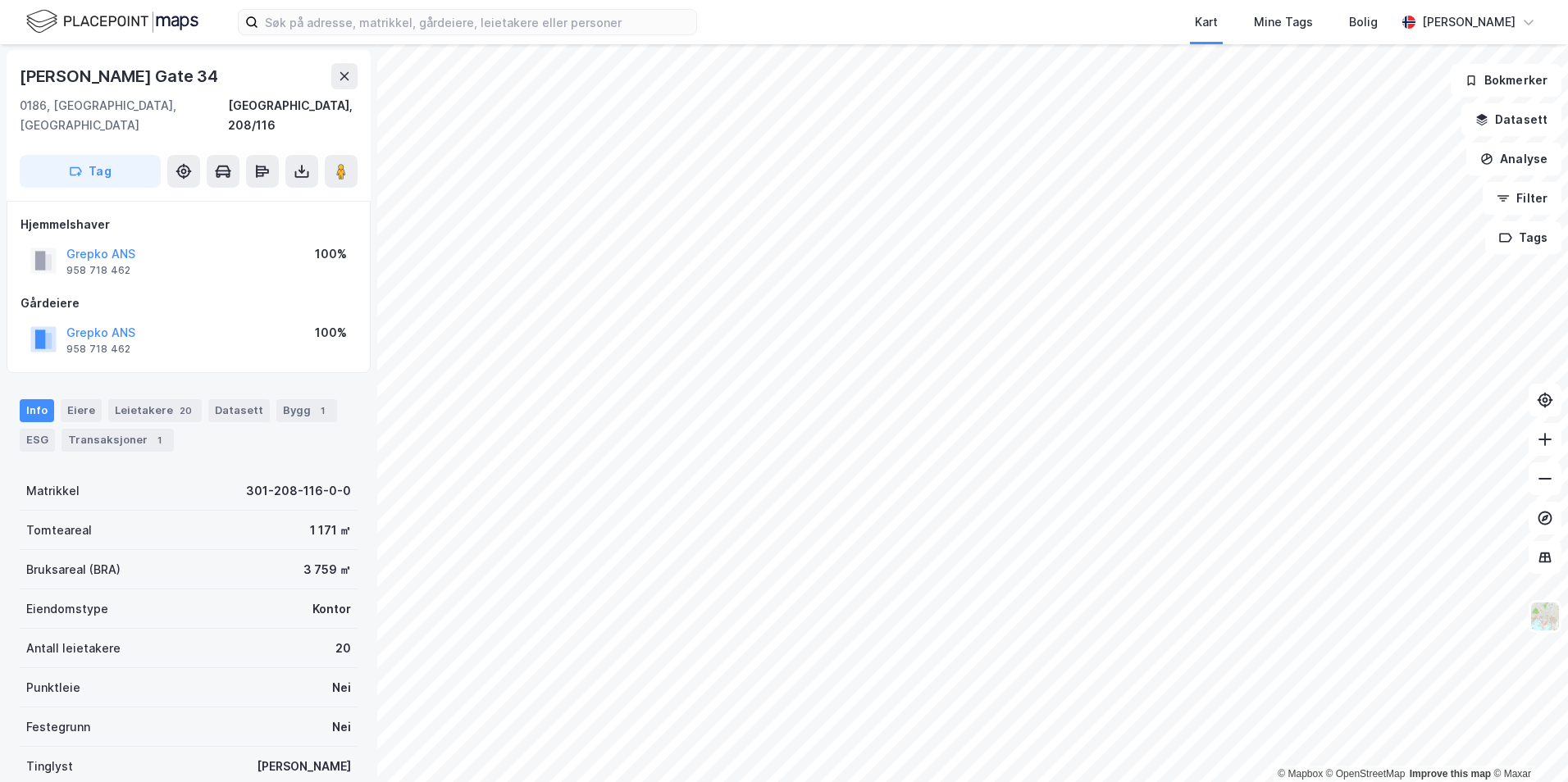
scroll to position [1, 0]
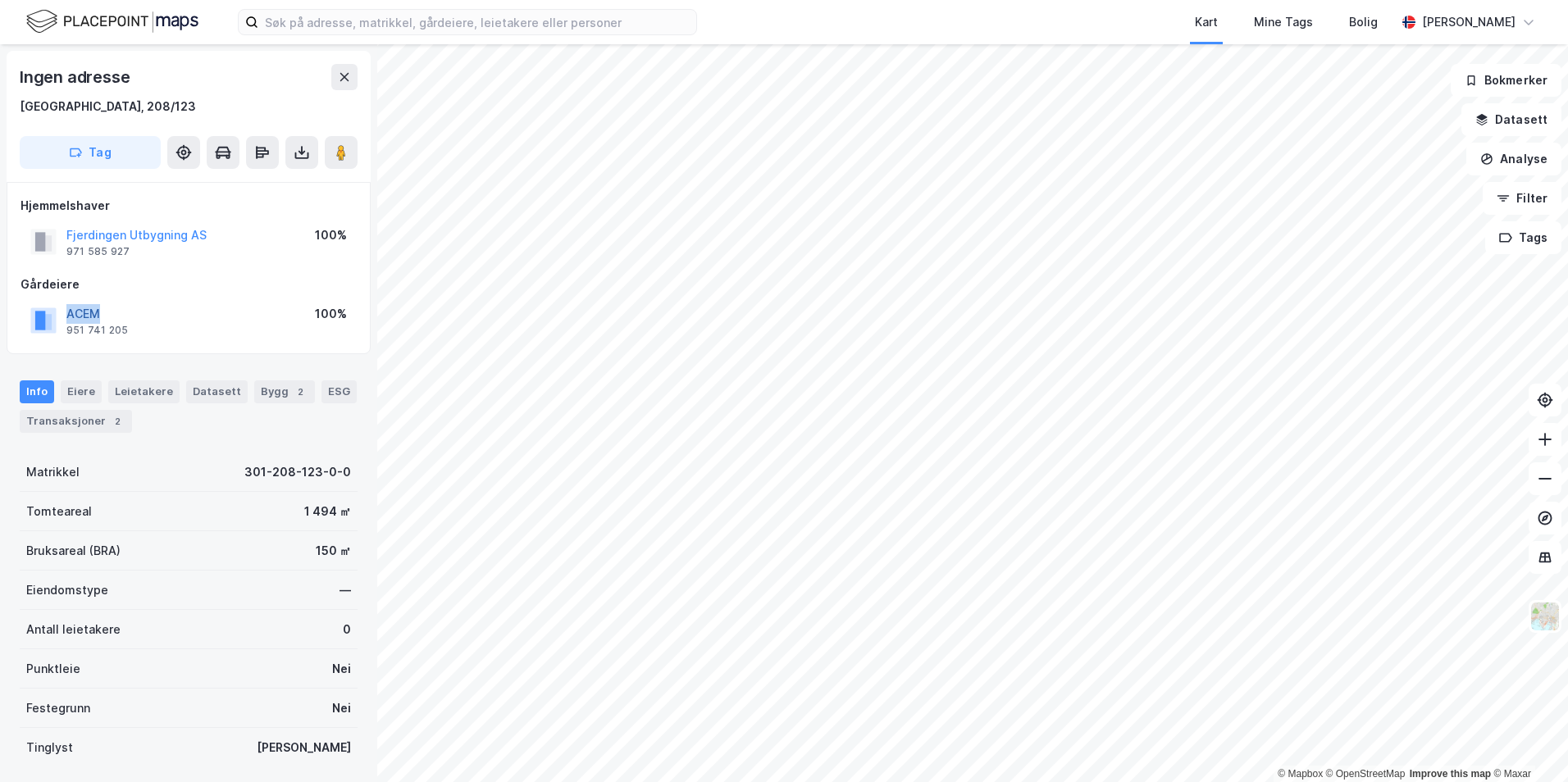
drag, startPoint x: 113, startPoint y: 313, endPoint x: 70, endPoint y: 314, distance: 43.0
click at [70, 314] on div "ACEM" at bounding box center [97, 314] width 62 height 20
copy button "ACEM"
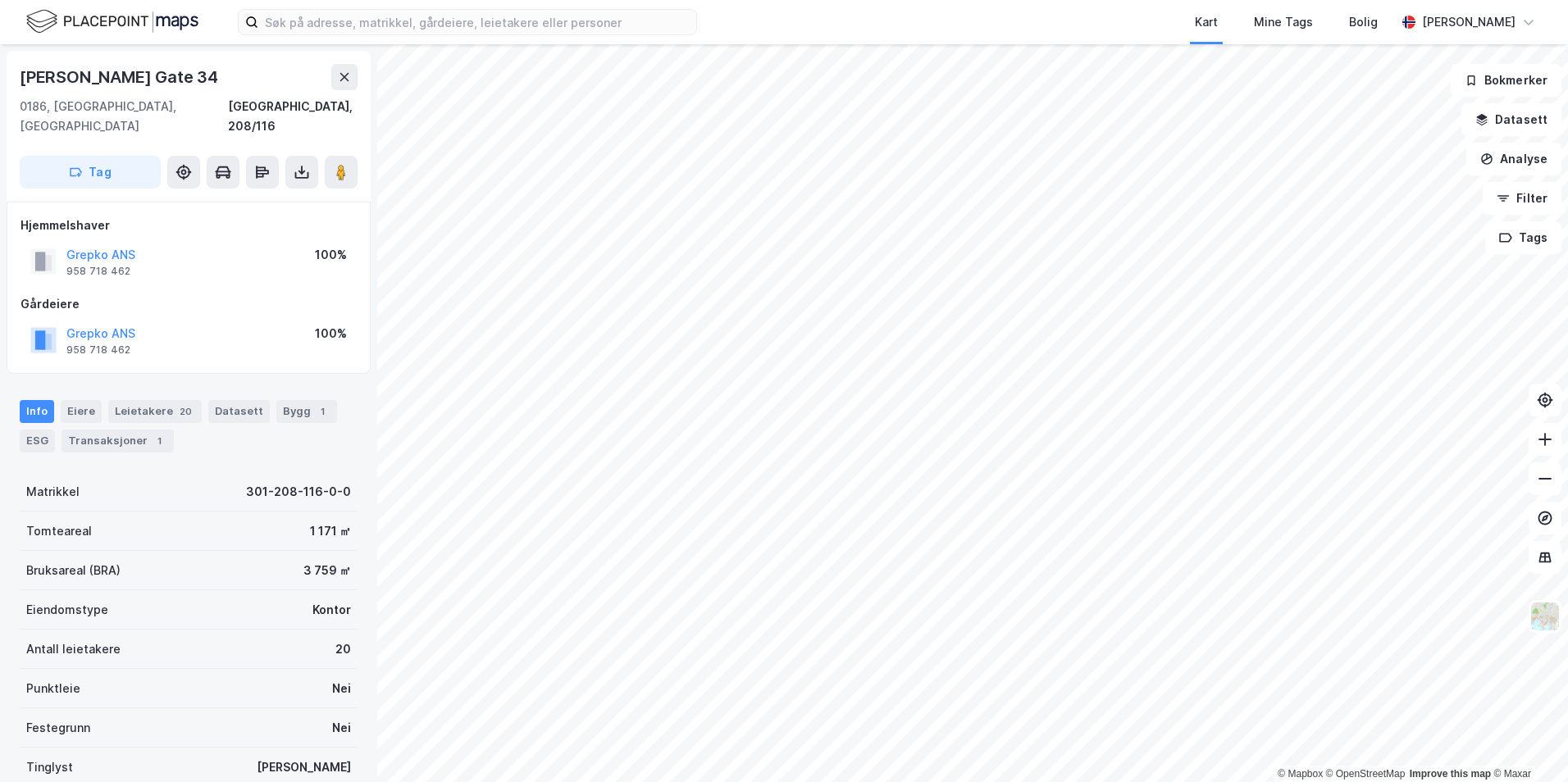
scroll to position [3, 0]
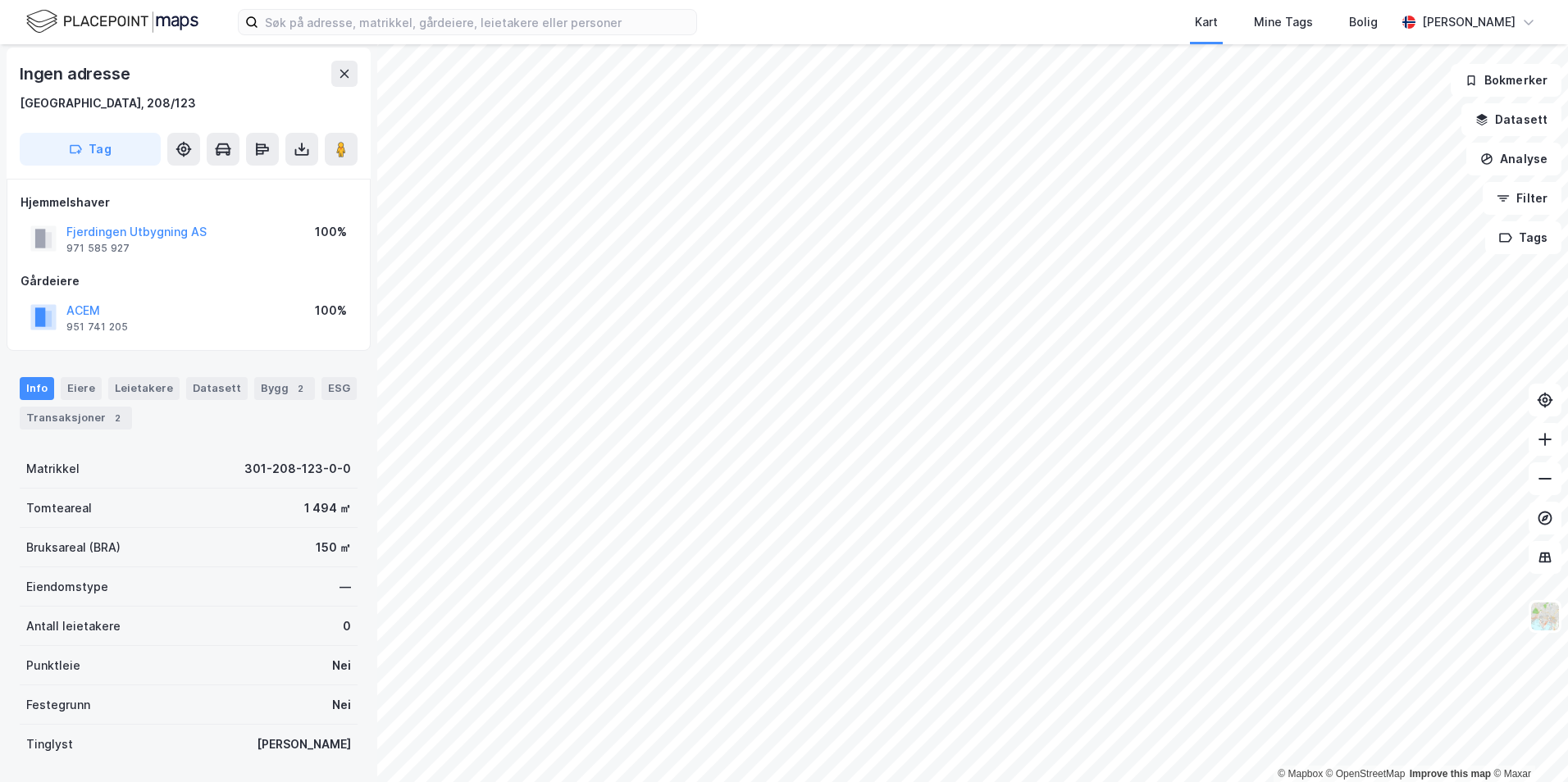
scroll to position [3, 0]
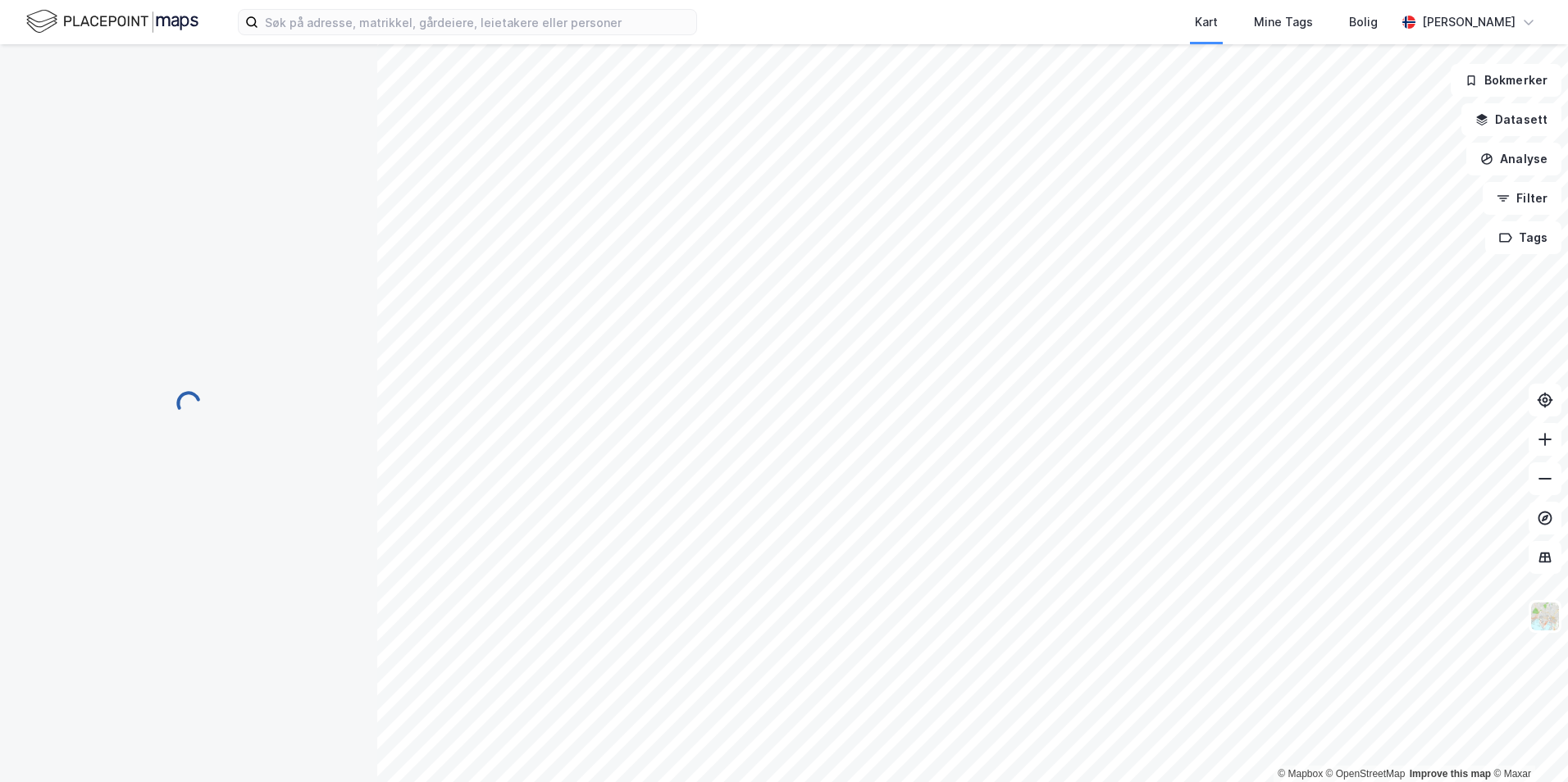
scroll to position [3, 0]
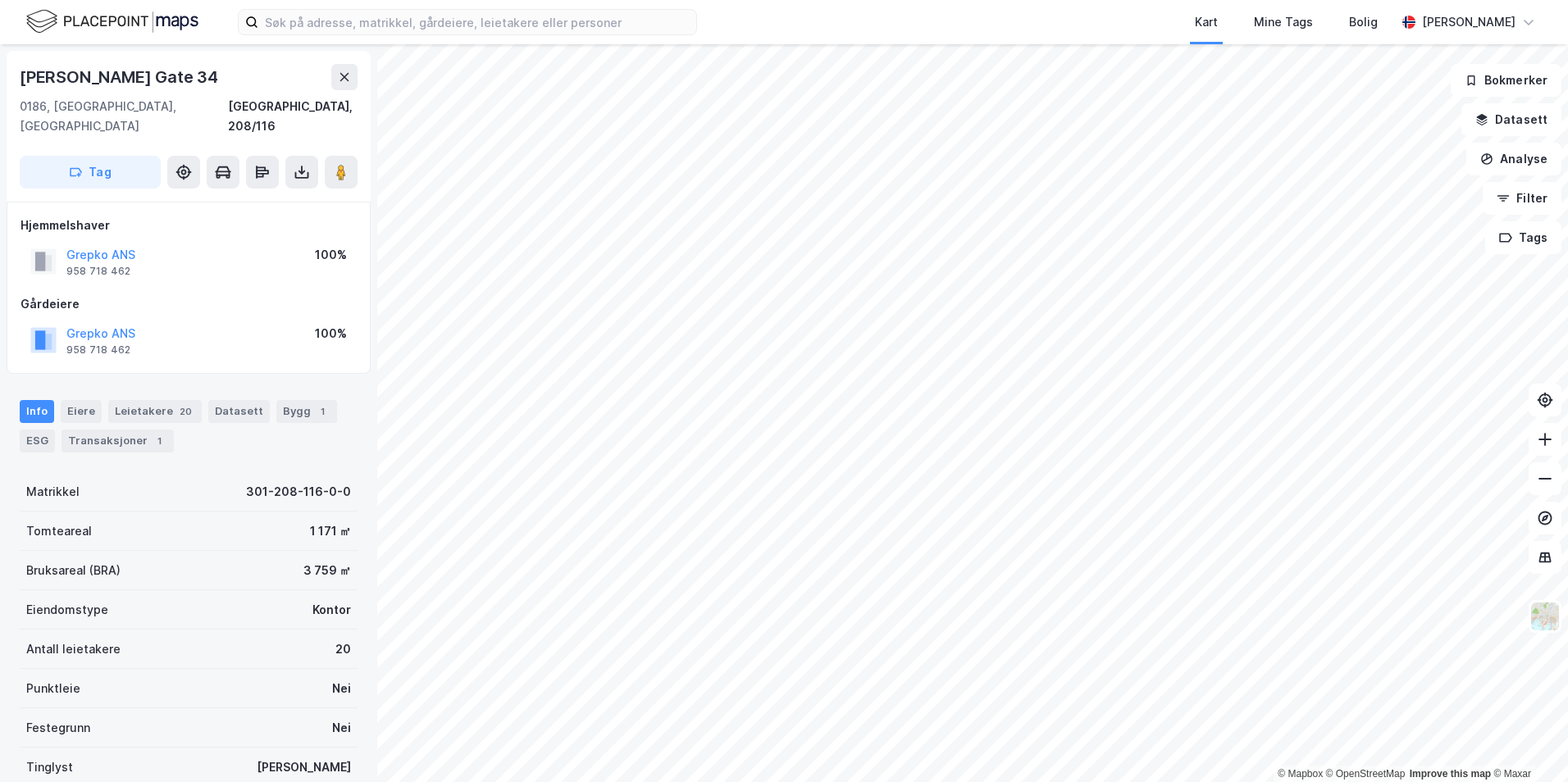
scroll to position [3, 0]
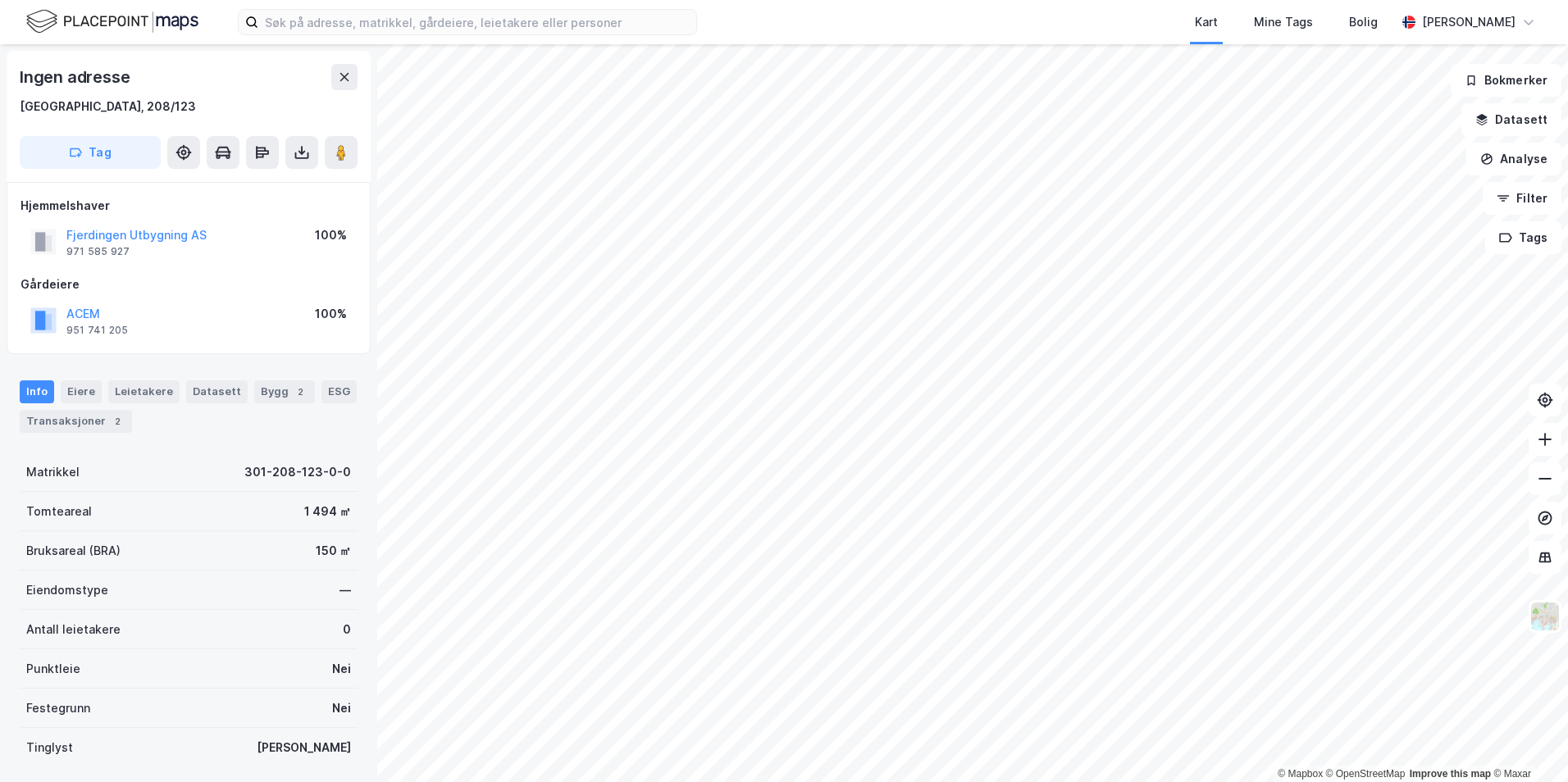
scroll to position [3, 0]
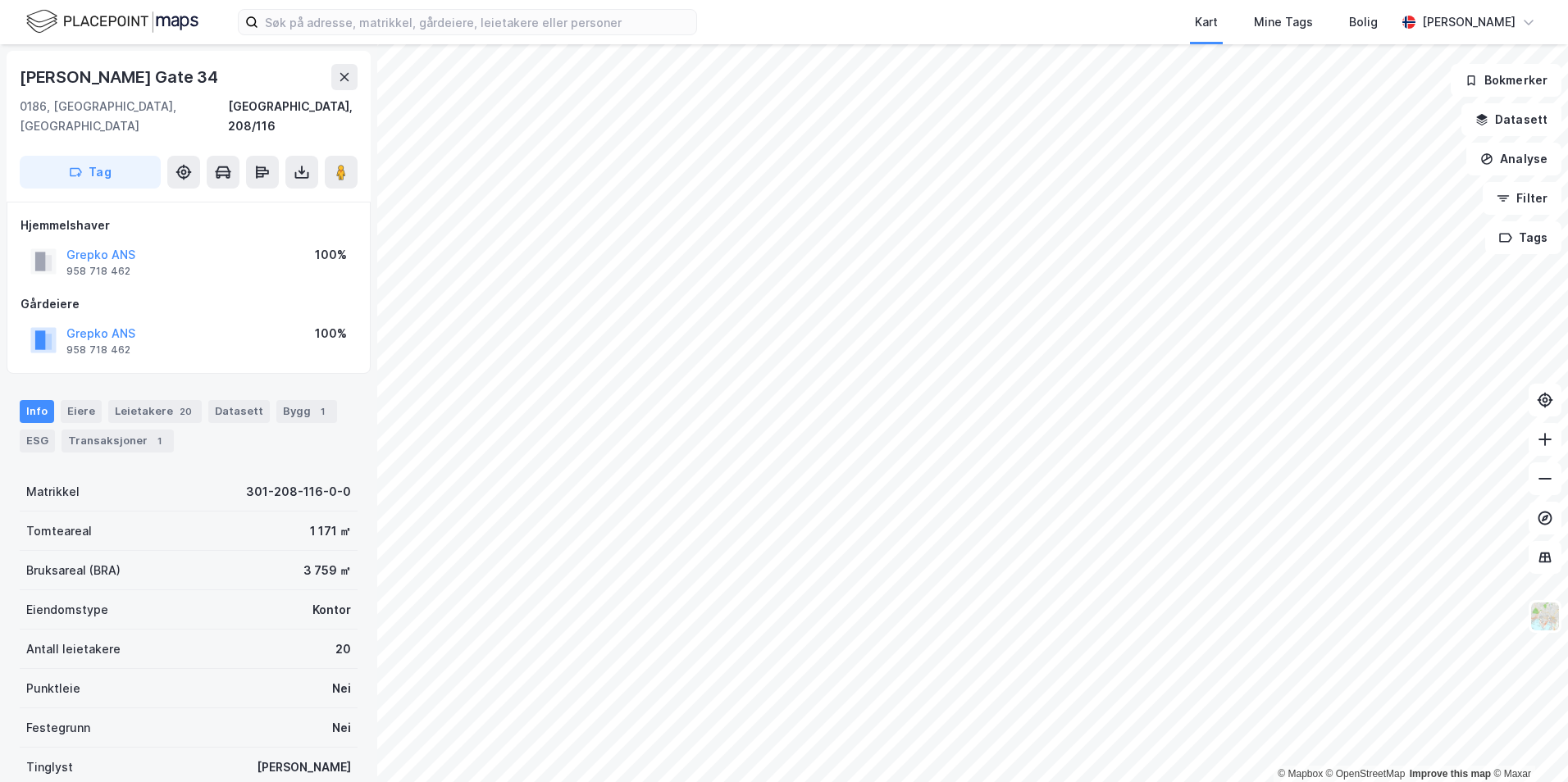
scroll to position [3, 0]
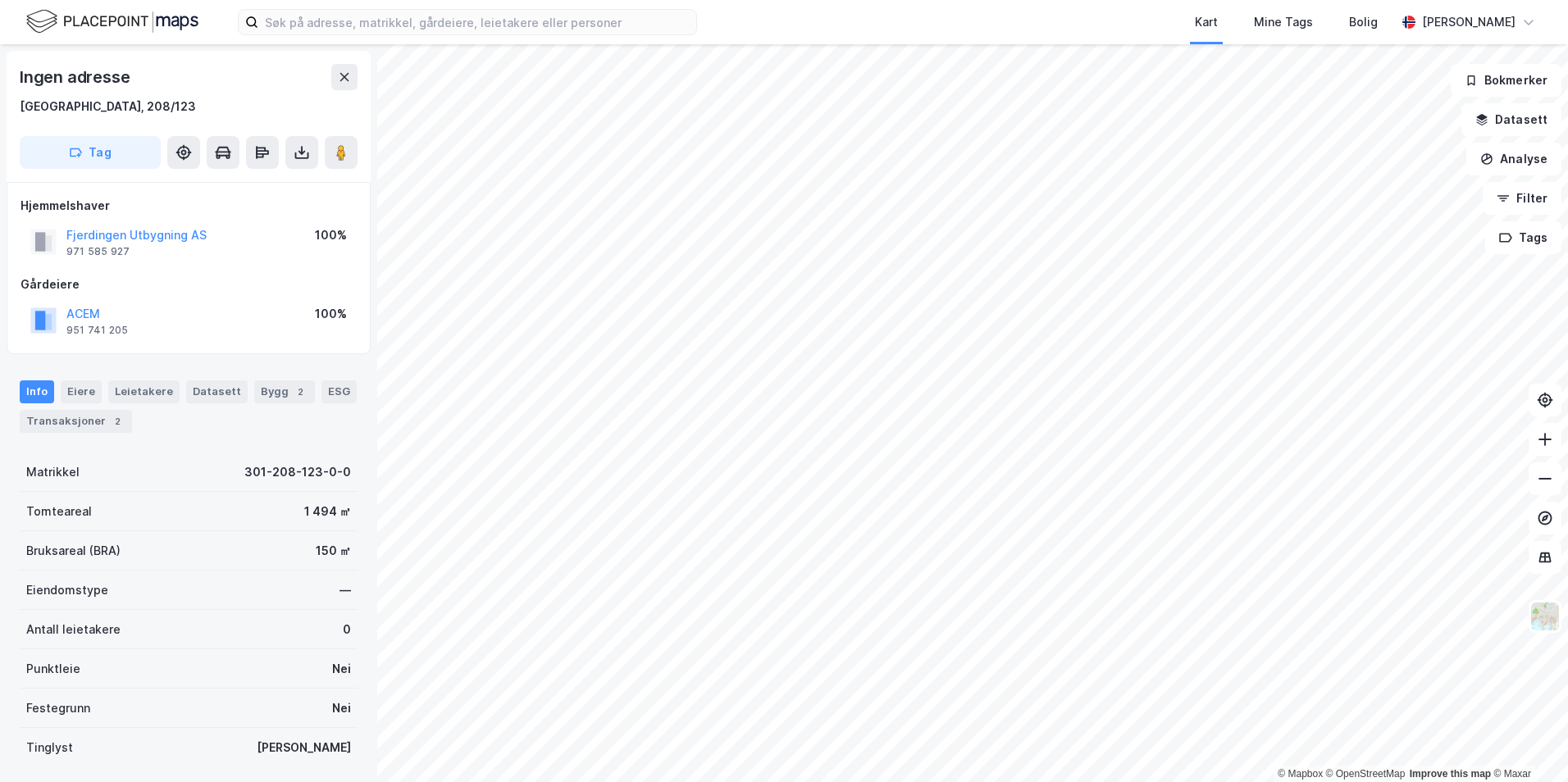
scroll to position [3, 0]
drag, startPoint x: 144, startPoint y: 313, endPoint x: 67, endPoint y: 315, distance: 77.0
click at [67, 315] on div "ACEM 951 741 205 100%" at bounding box center [188, 317] width 336 height 39
copy button "ACEM"
click at [0, 0] on button "ACEM" at bounding box center [0, 0] width 0 height 0
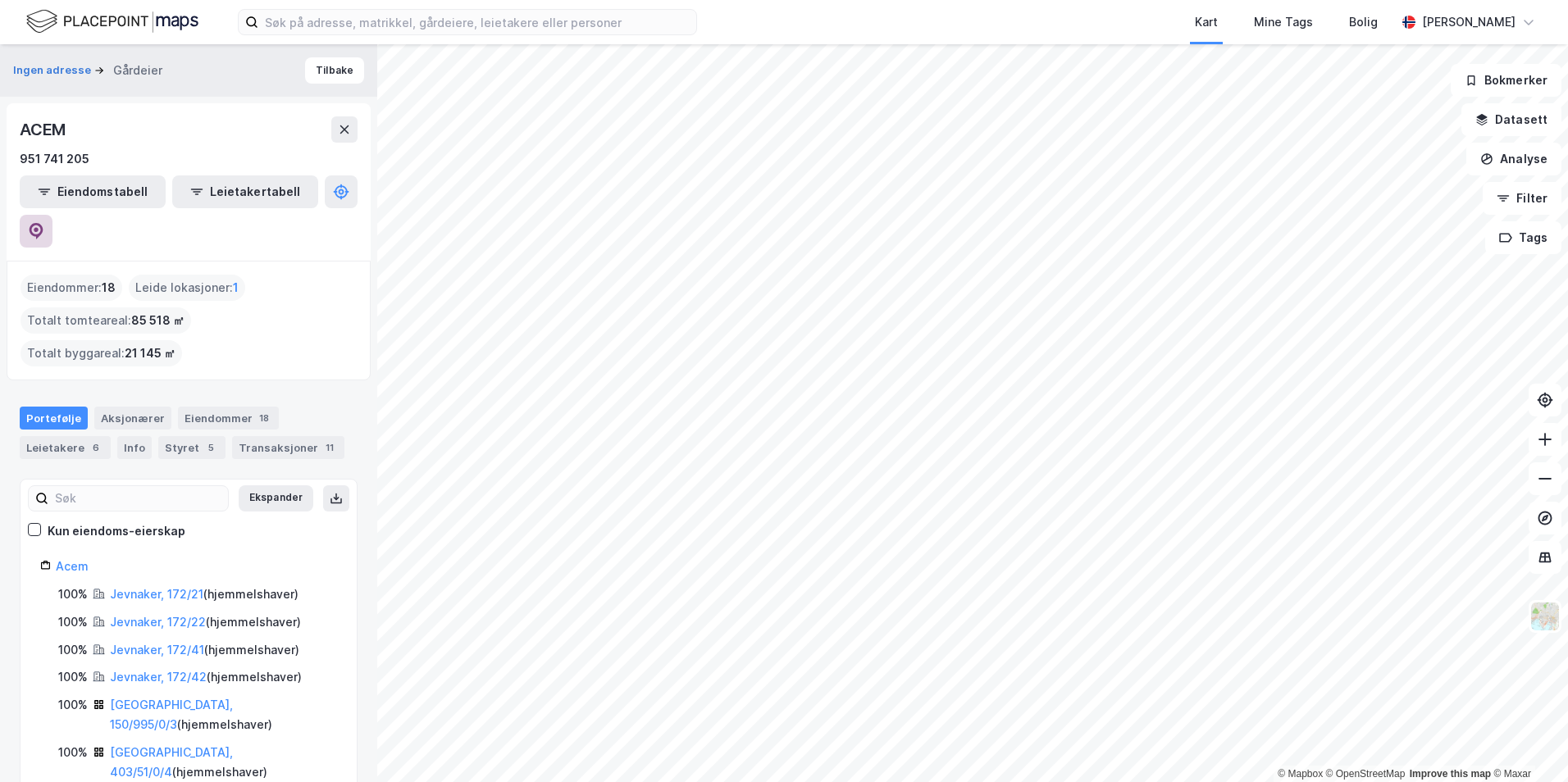
click at [52, 215] on button at bounding box center [36, 231] width 32 height 32
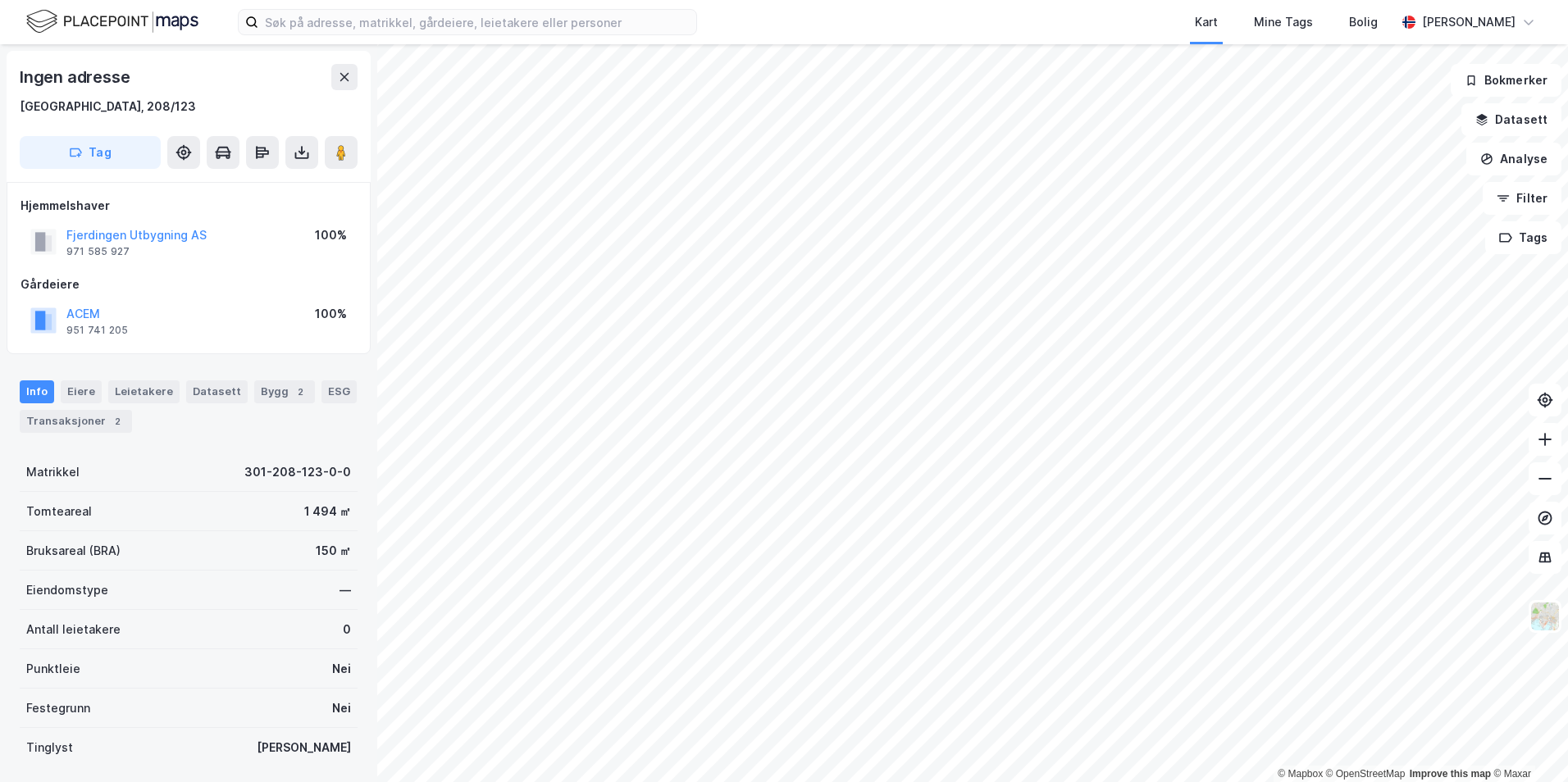
scroll to position [3, 0]
click at [0, 0] on button "ACEM" at bounding box center [0, 0] width 0 height 0
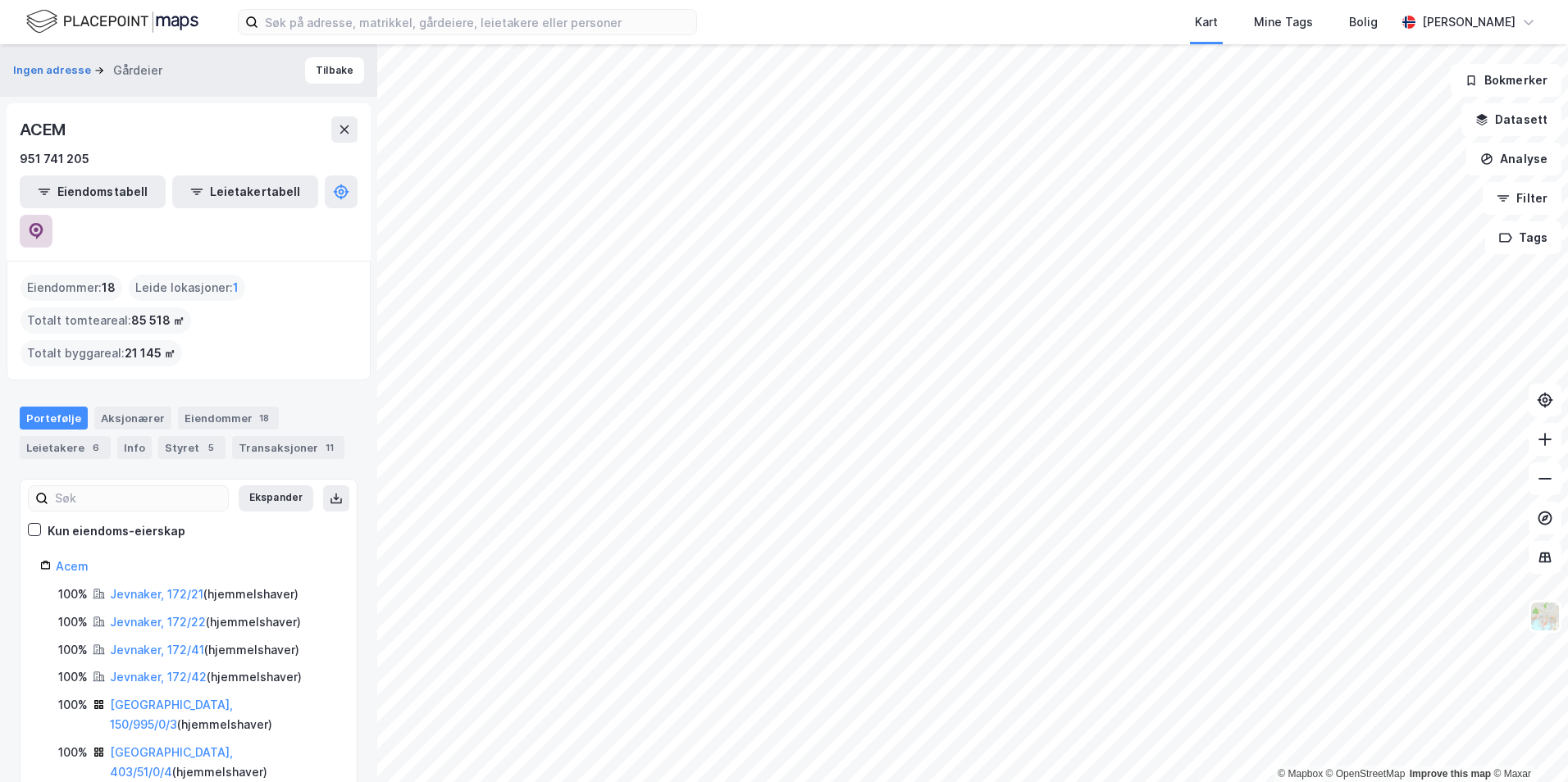
click at [44, 223] on icon at bounding box center [36, 231] width 16 height 16
